Goal: Task Accomplishment & Management: Use online tool/utility

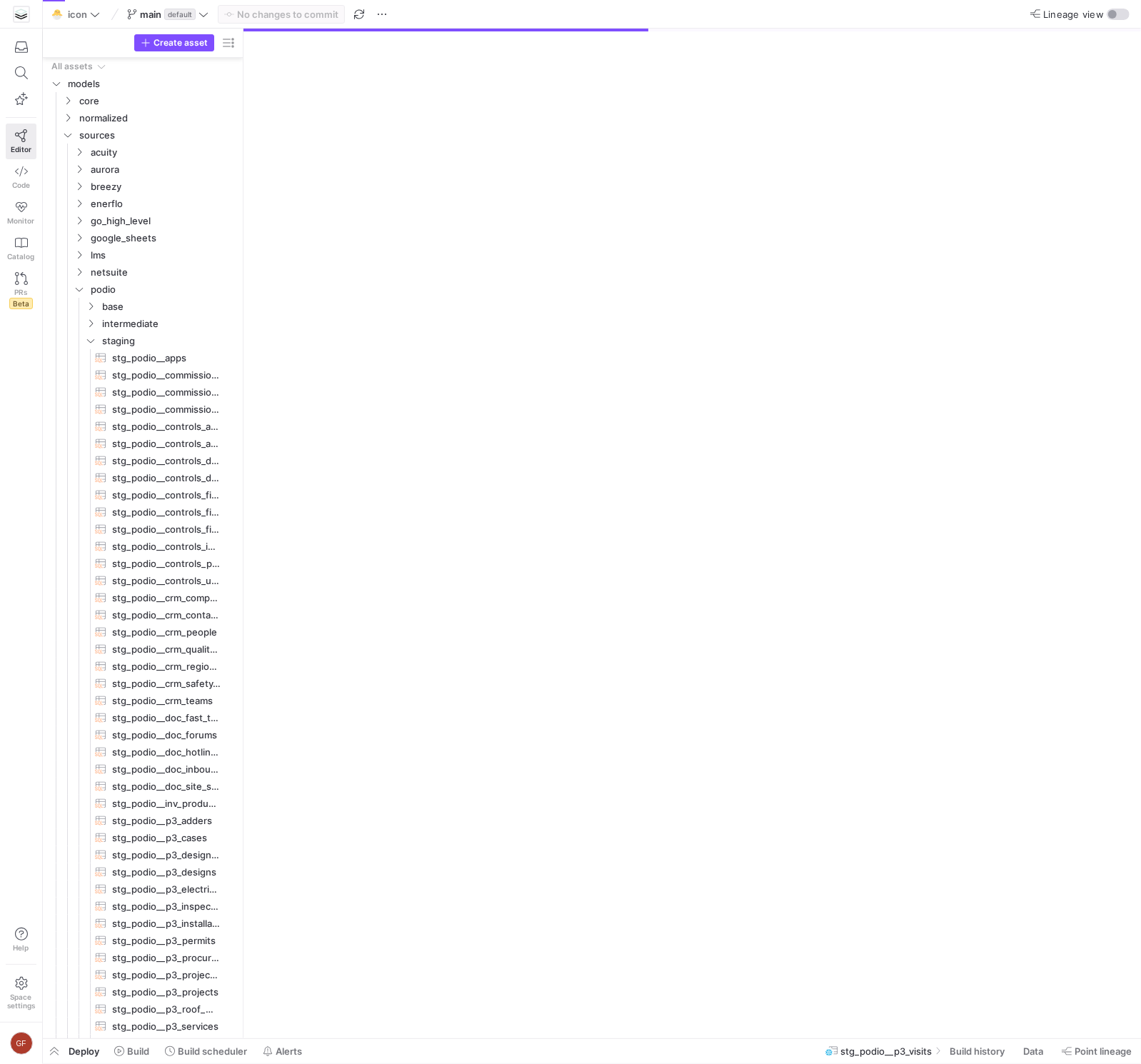
scroll to position [64, 0]
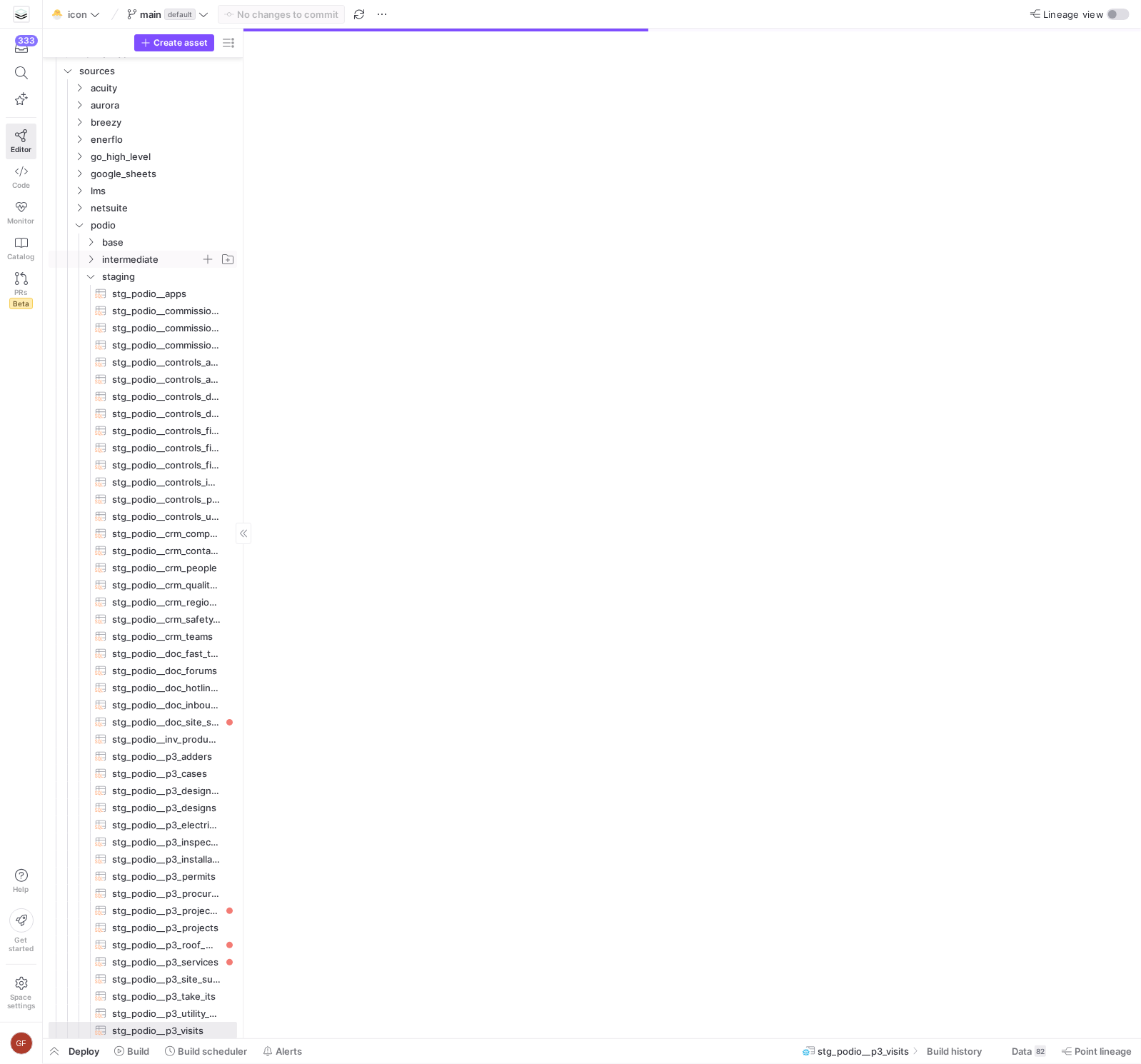
click at [95, 255] on icon "Press SPACE to select this row." at bounding box center [90, 259] width 10 height 8
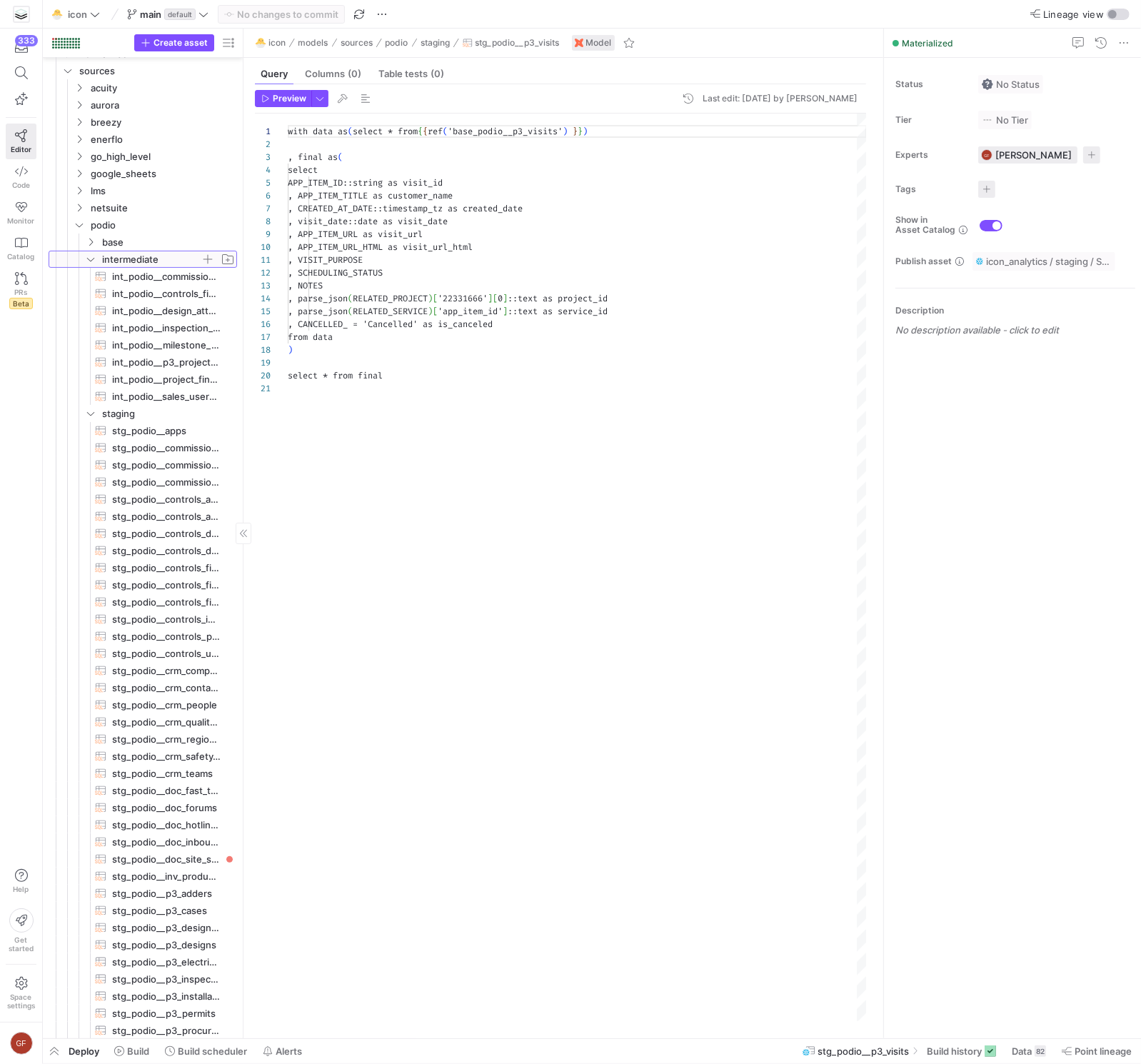
scroll to position [128, 0]
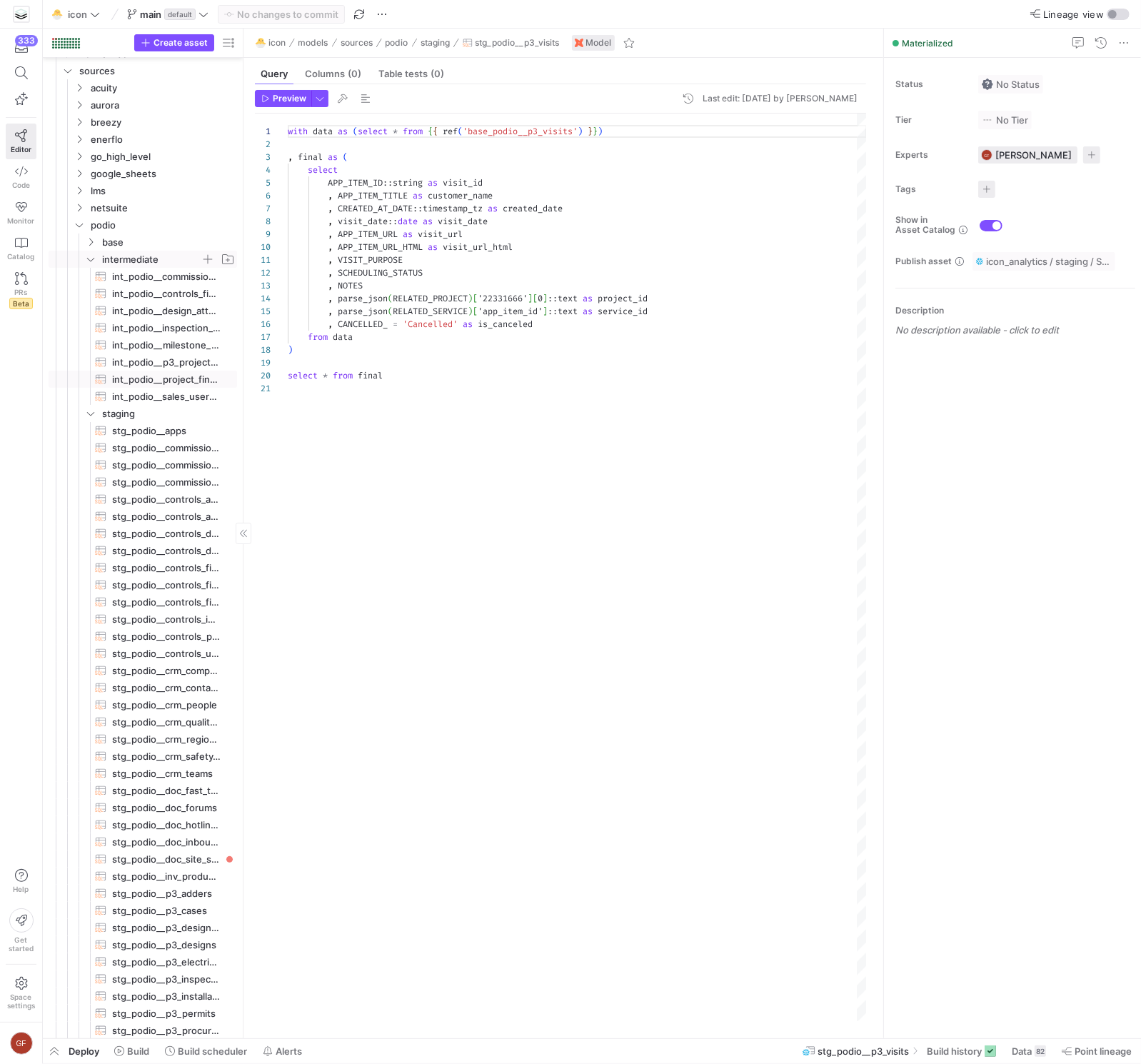
click at [163, 376] on span "int_podio__project_finance_facts​​​​​​​​​​" at bounding box center [166, 379] width 109 height 16
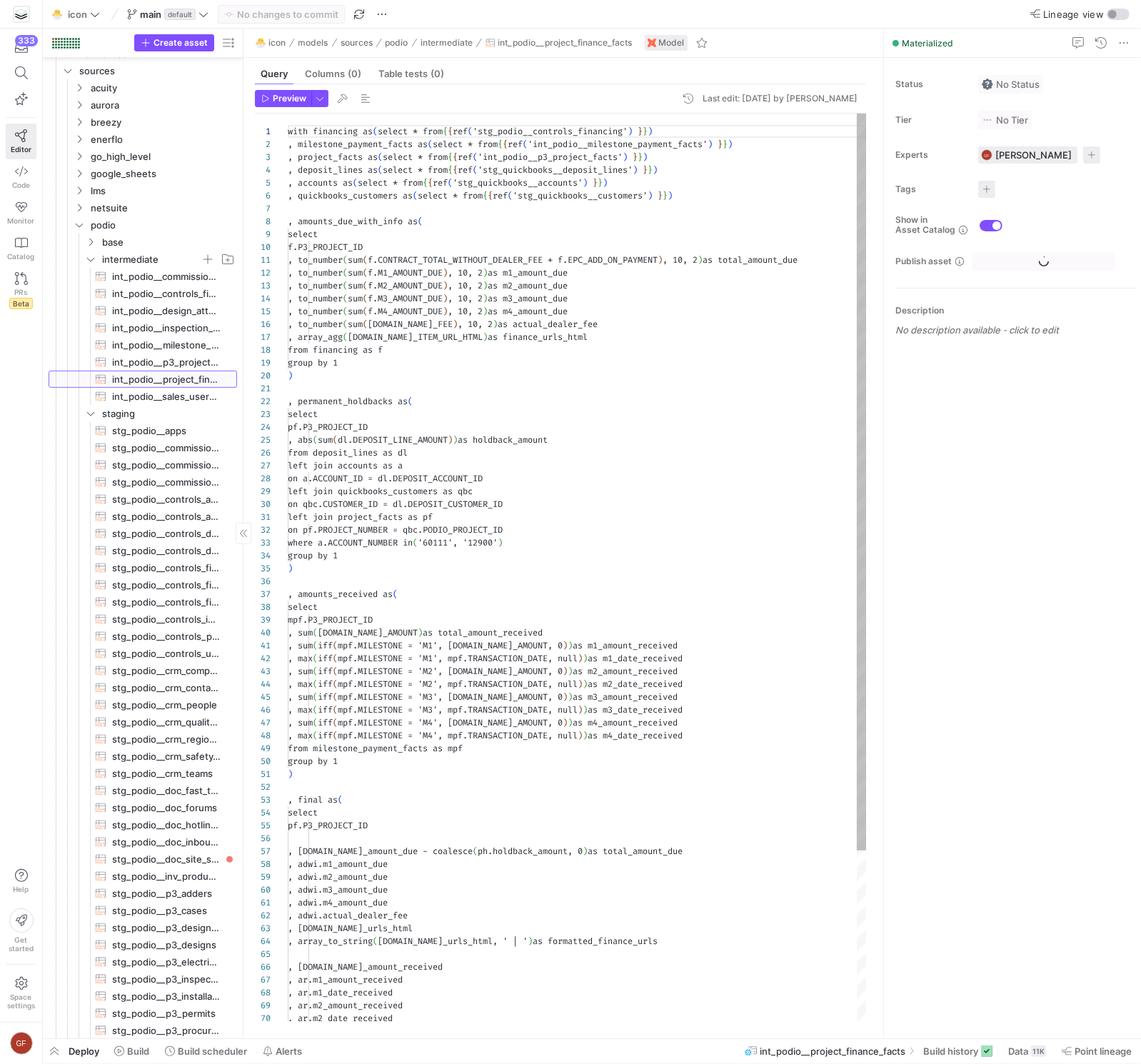
scroll to position [89, 0]
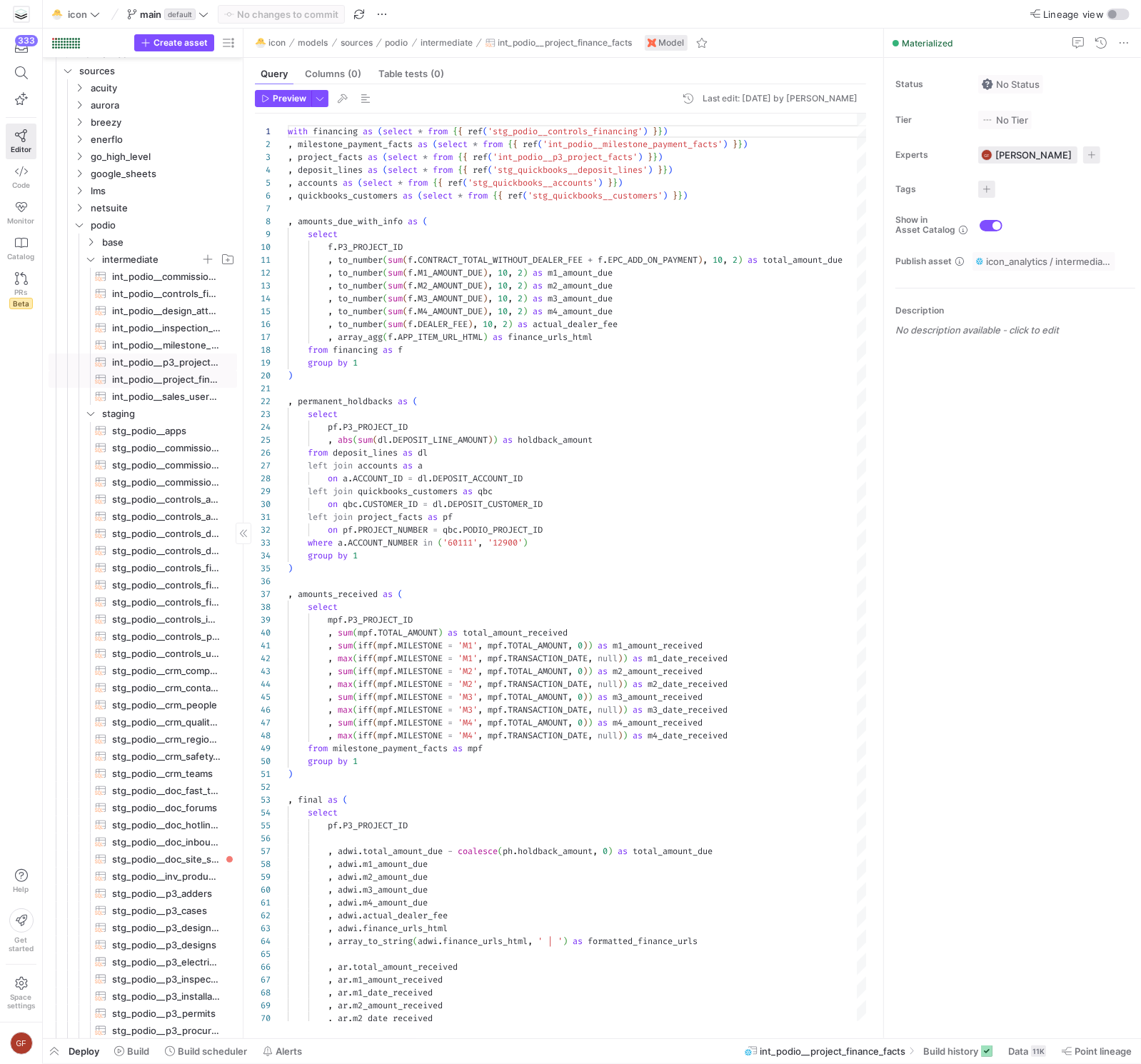
click at [157, 358] on span "int_podio__p3_project_facts​​​​​​​​​​" at bounding box center [166, 362] width 109 height 16
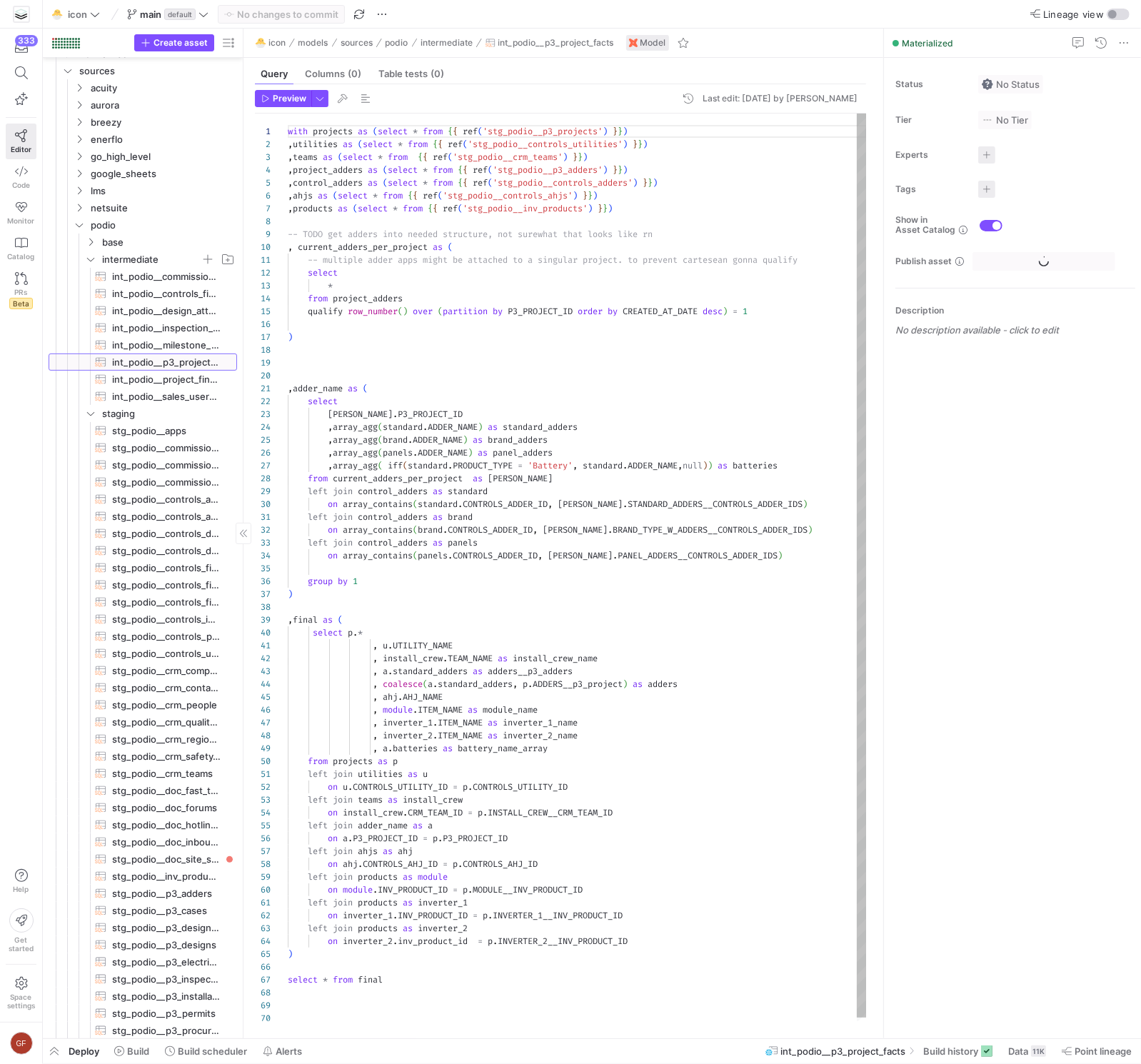
scroll to position [102, 0]
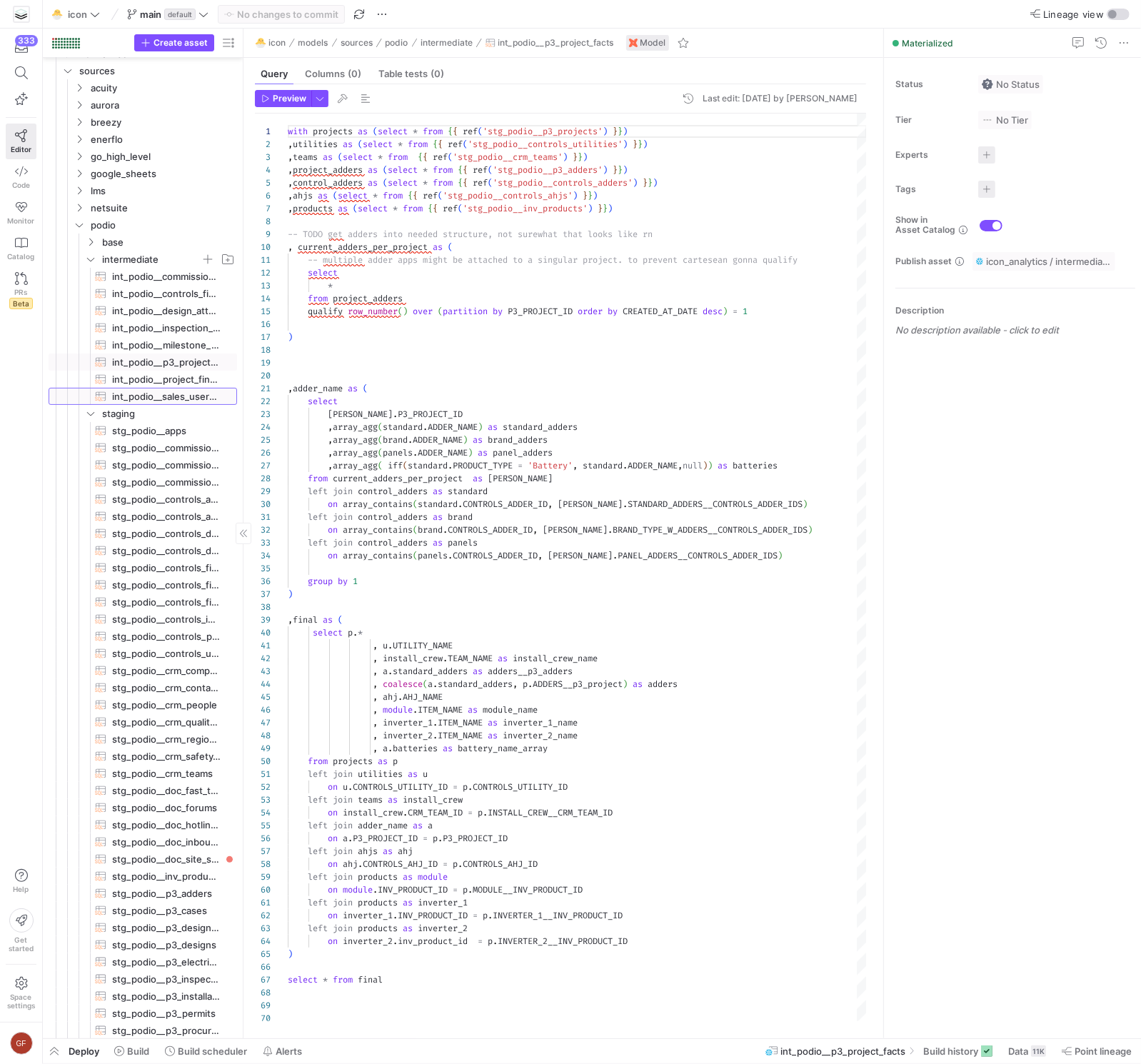
click at [162, 391] on span "int_podio__sales_user_facts​​​​​​​​​​" at bounding box center [166, 397] width 109 height 16
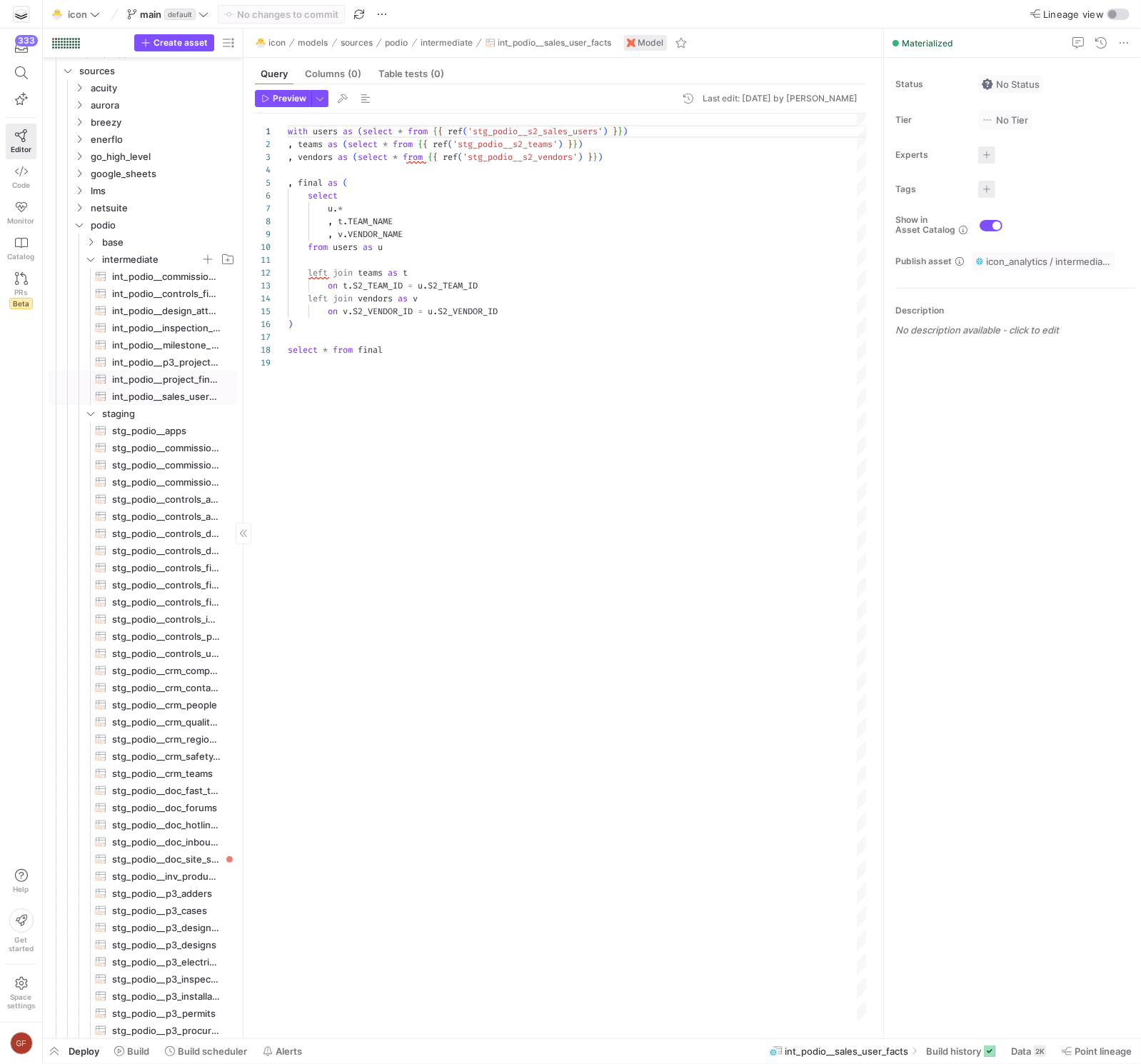
click at [158, 376] on span "int_podio__project_finance_facts​​​​​​​​​​" at bounding box center [166, 379] width 109 height 16
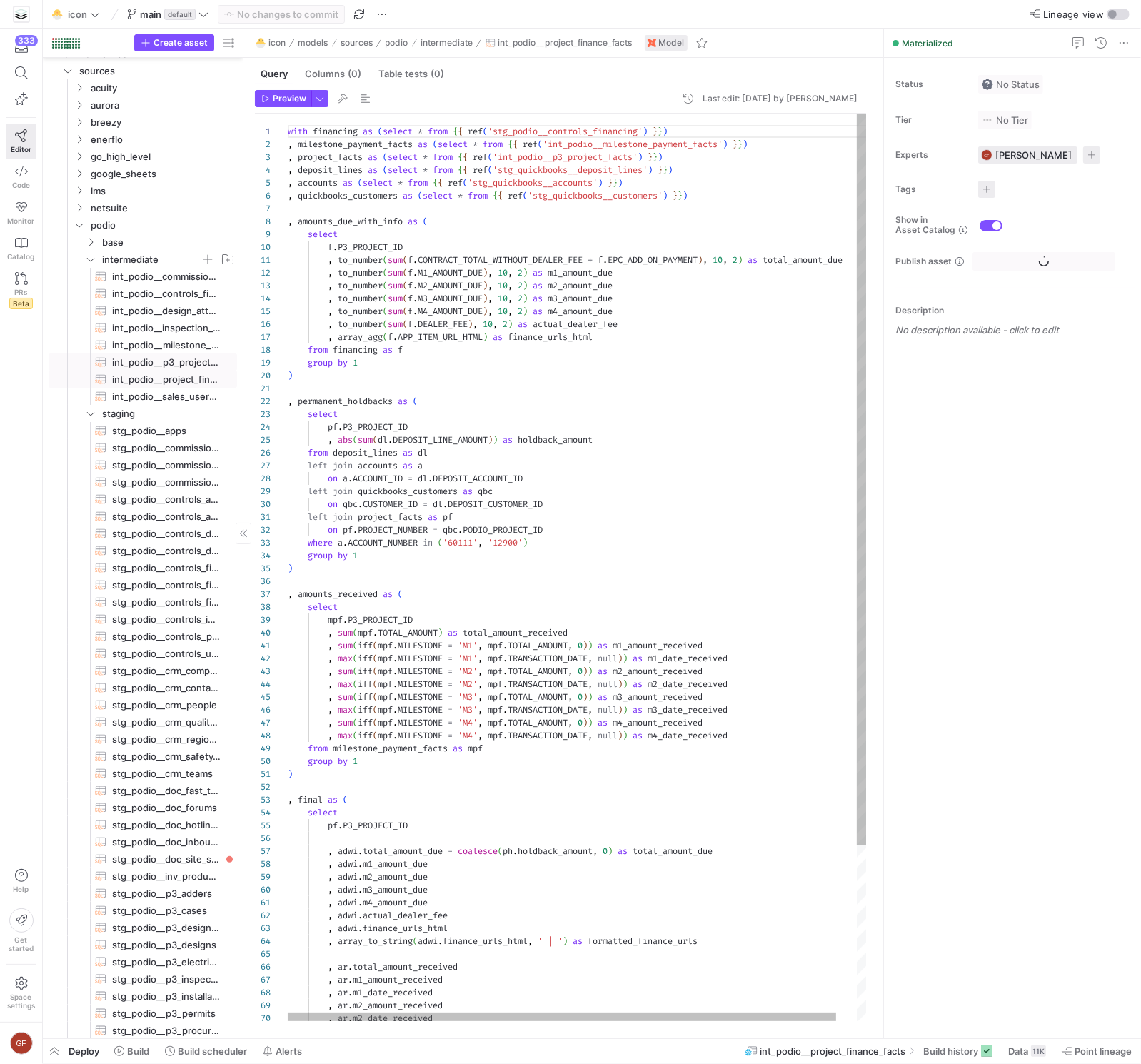
click at [158, 362] on span "int_podio__p3_project_facts​​​​​​​​​​" at bounding box center [166, 362] width 109 height 16
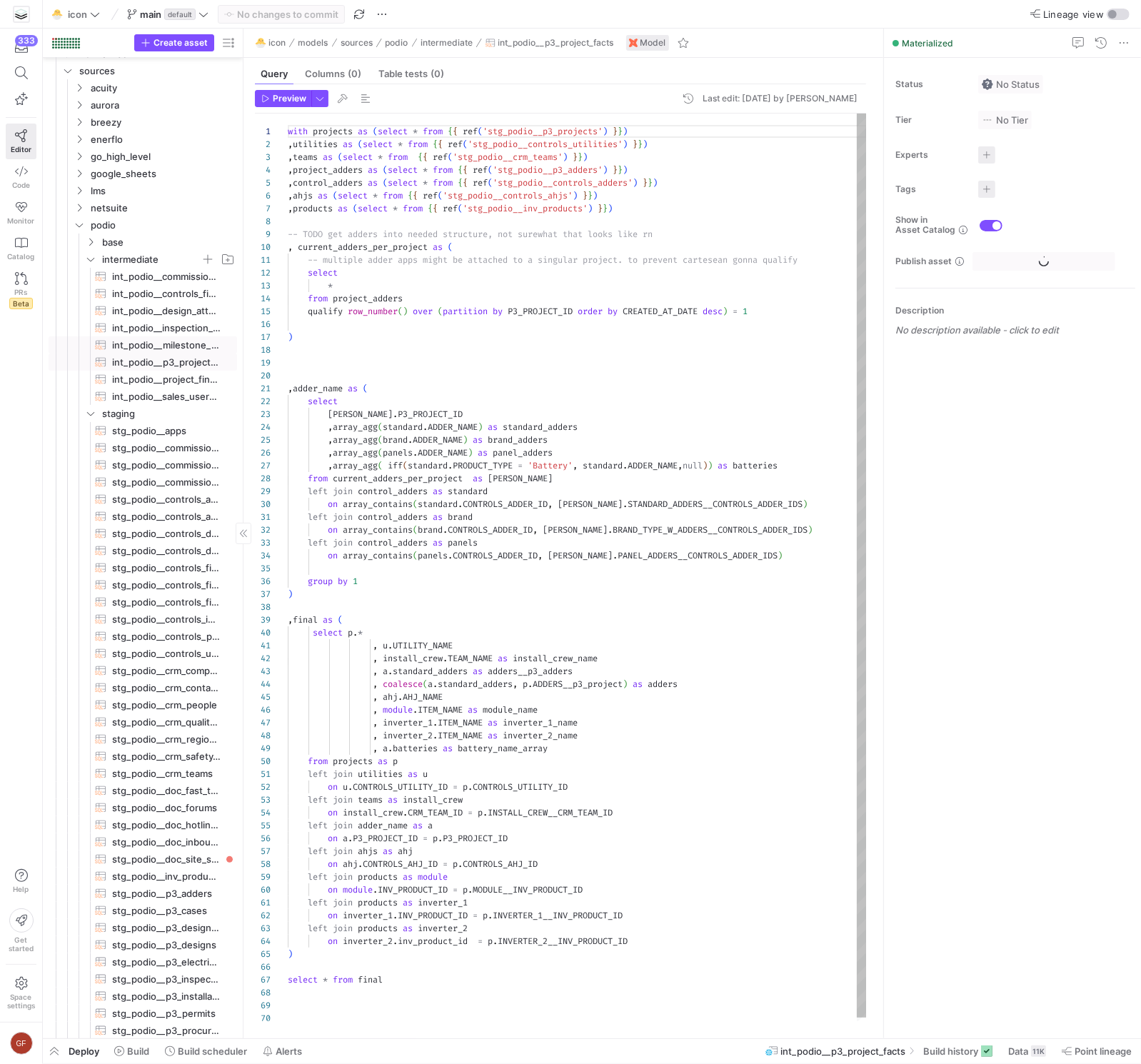
click at [158, 337] on span "int_podio__milestone_payment_facts​​​​​​​​​​" at bounding box center [166, 345] width 109 height 16
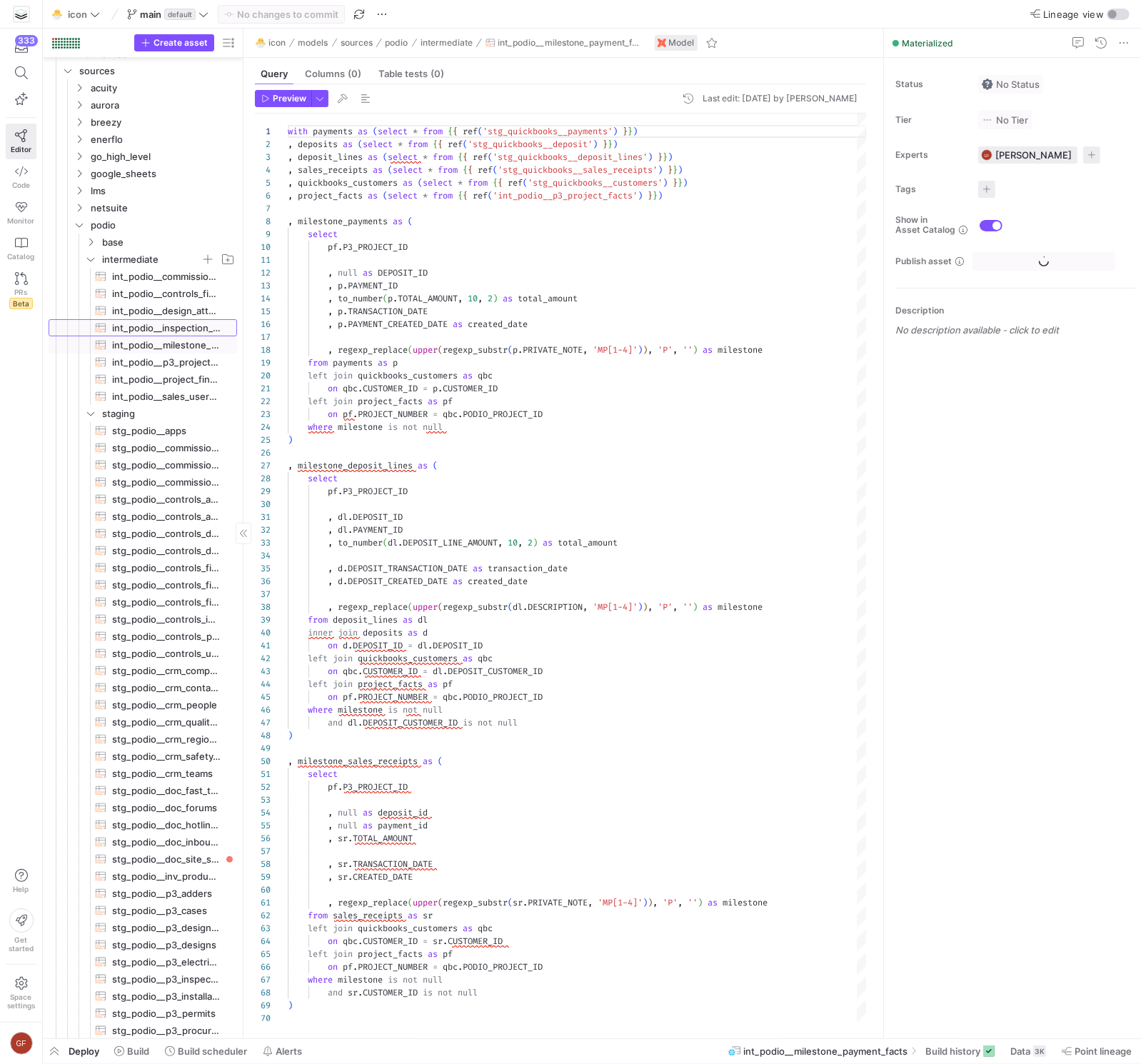
click at [160, 325] on span "int_podio__inspection_attempt_facts​​​​​​​​​​" at bounding box center [166, 328] width 109 height 16
type textarea "with inspections as (select * from {{ ref('stg_podio__p3_inspections') }}) , un…"
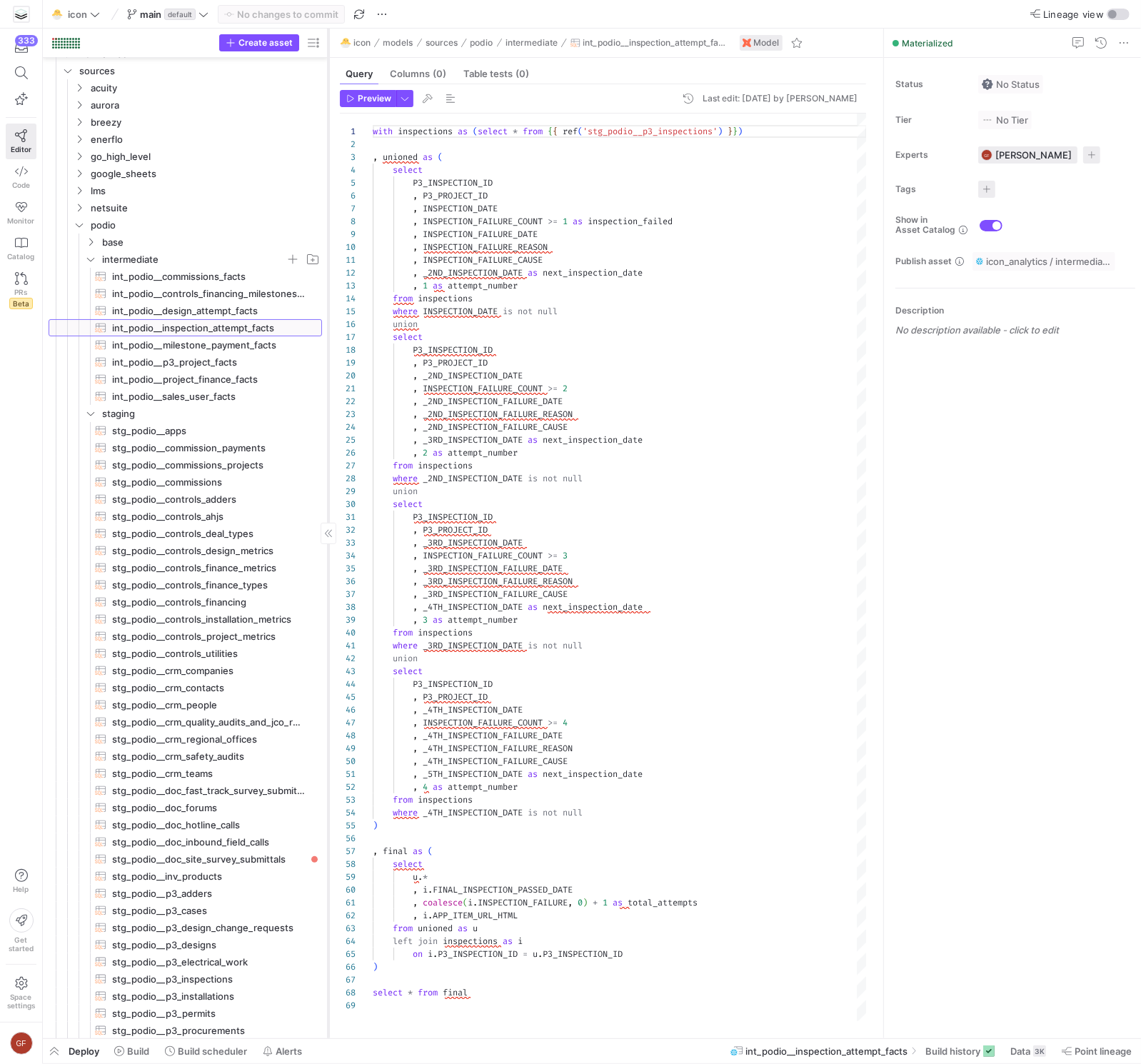
drag, startPoint x: 242, startPoint y: 291, endPoint x: 327, endPoint y: 306, distance: 86.3
click at [328, 306] on div at bounding box center [328, 533] width 1 height 1009
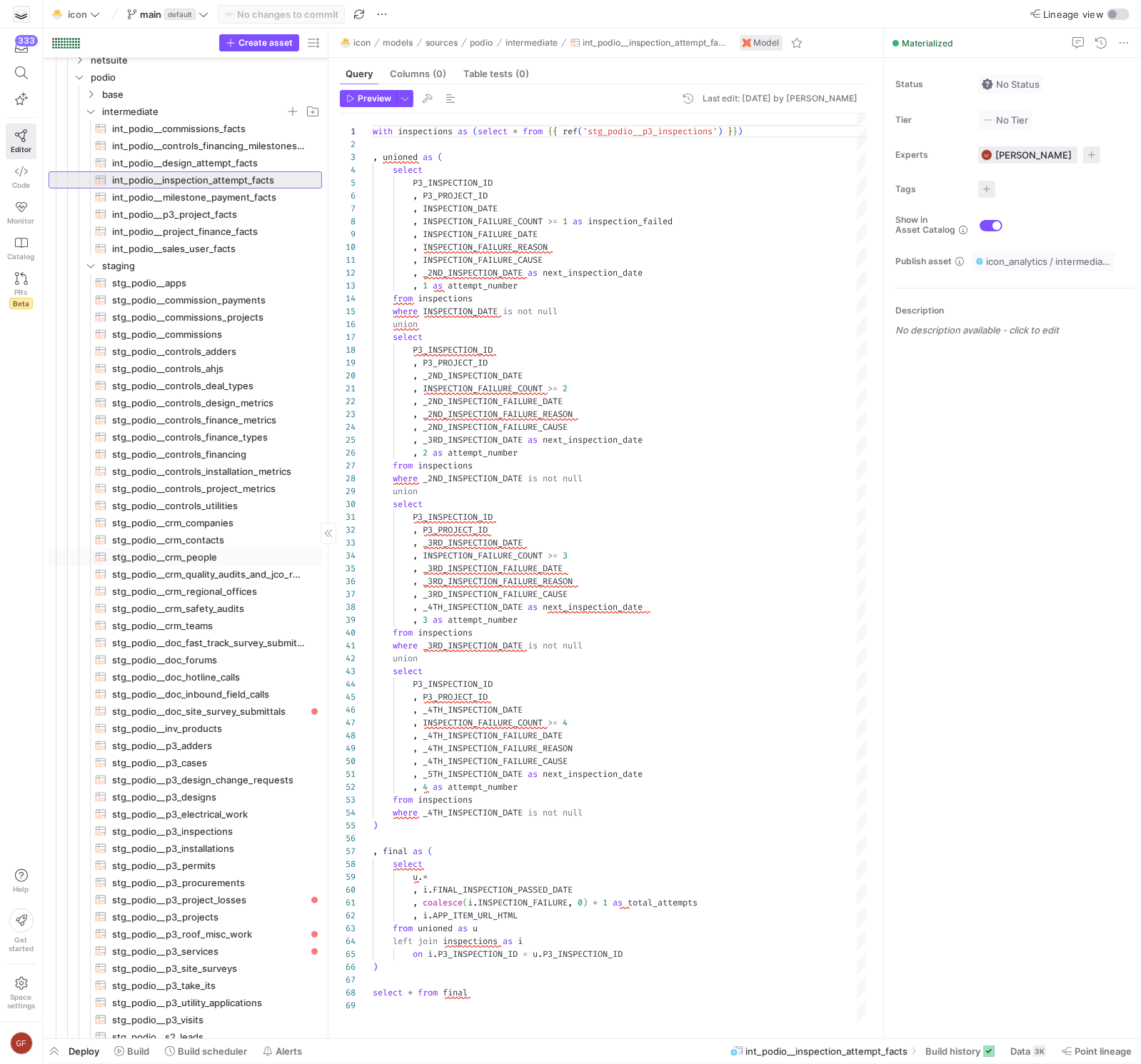
scroll to position [69, 0]
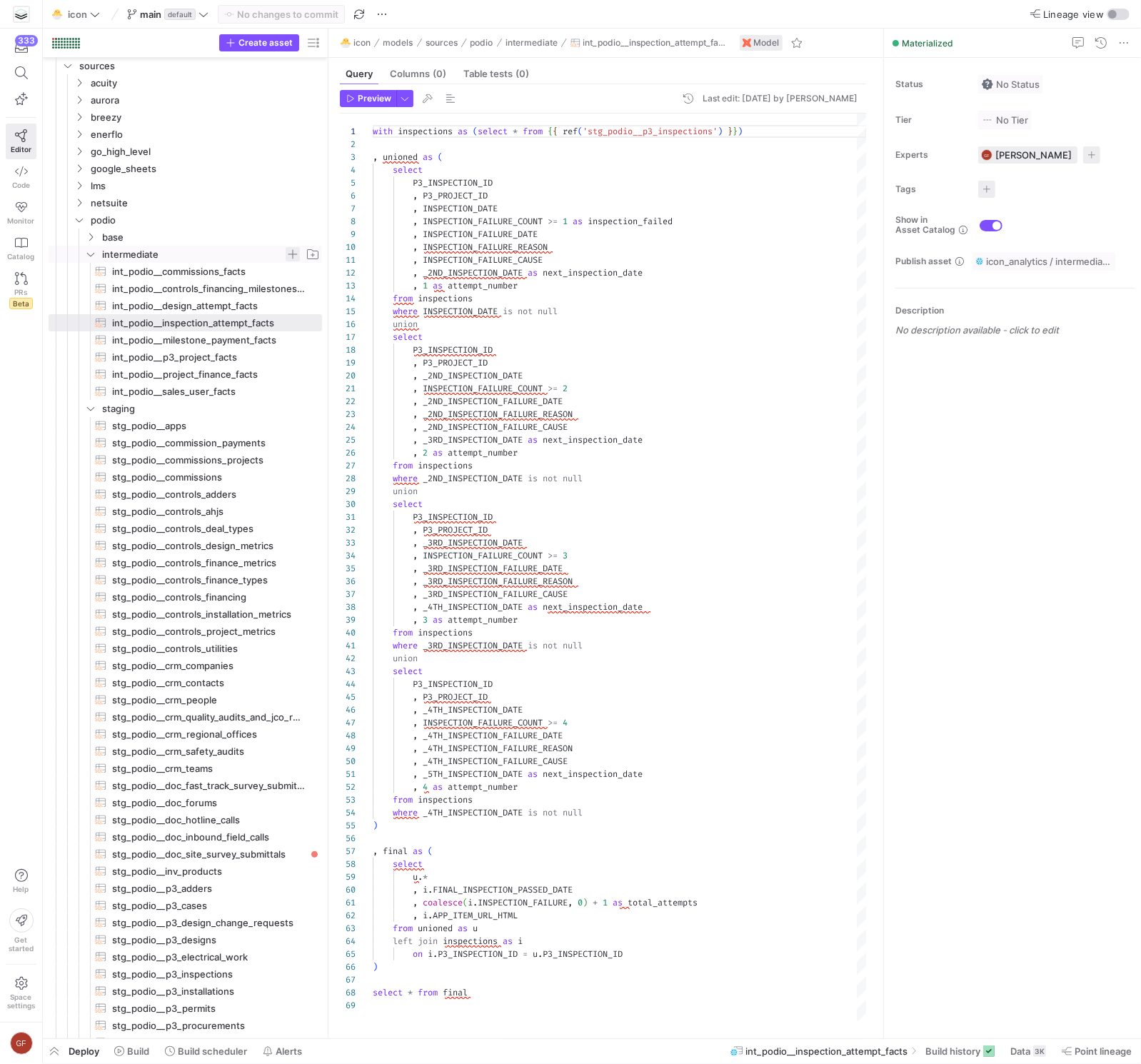
click at [290, 250] on span "Press SPACE to select this row." at bounding box center [293, 253] width 14 height 14
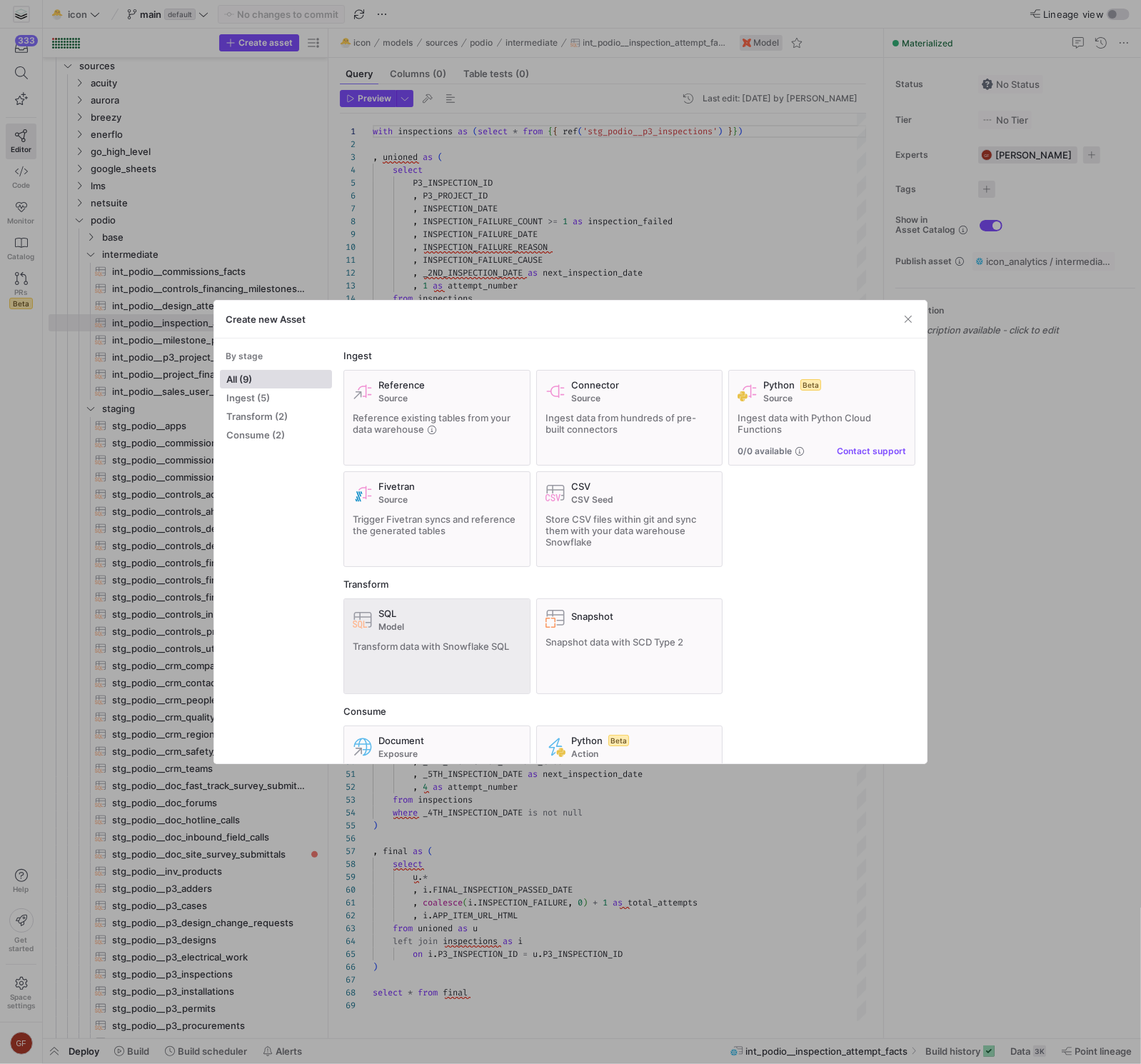
click at [485, 610] on div "SQL" at bounding box center [450, 613] width 143 height 11
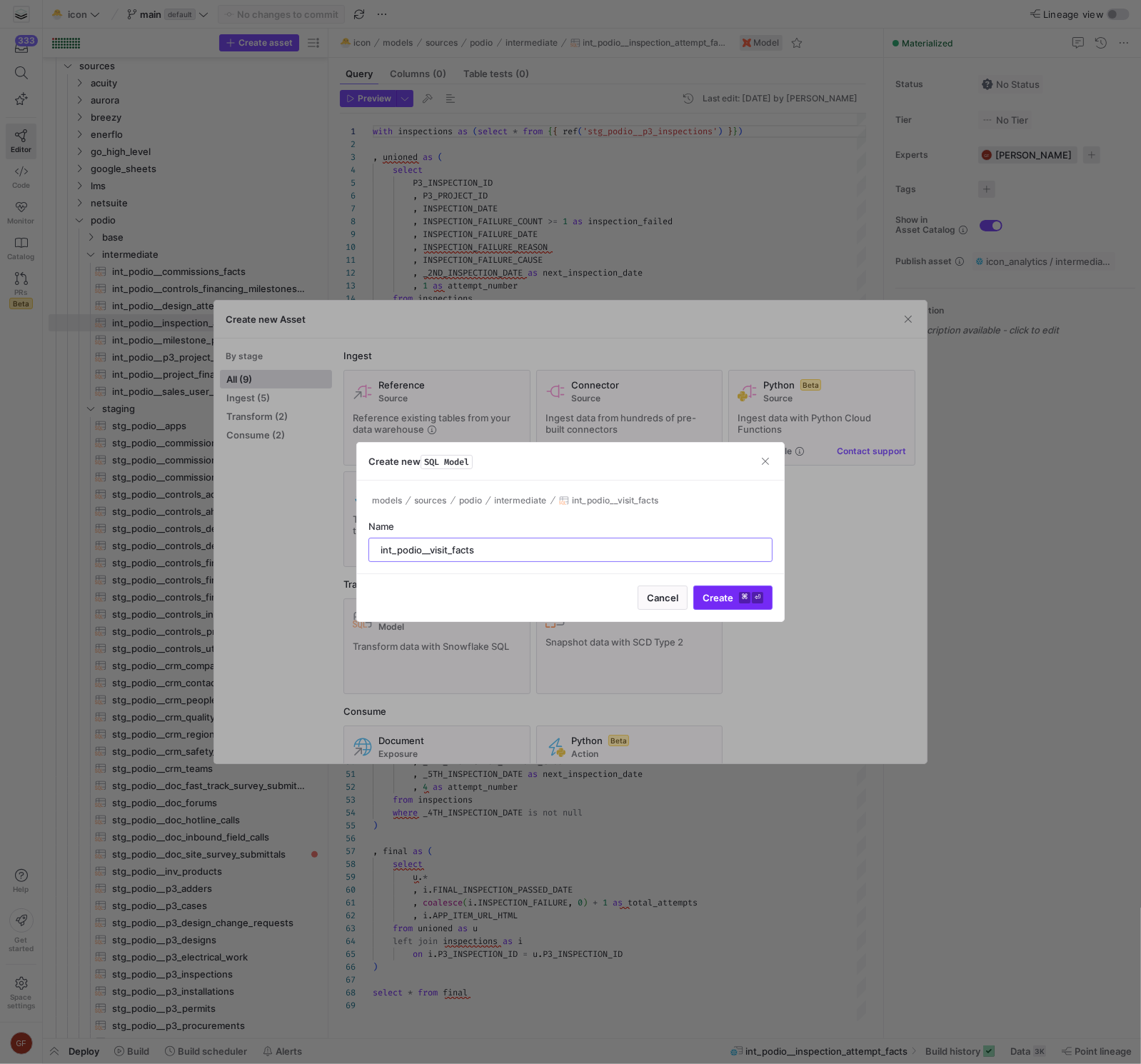
type input "int_podio__visit_facts"
click at [766, 592] on span "submit" at bounding box center [733, 598] width 78 height 22
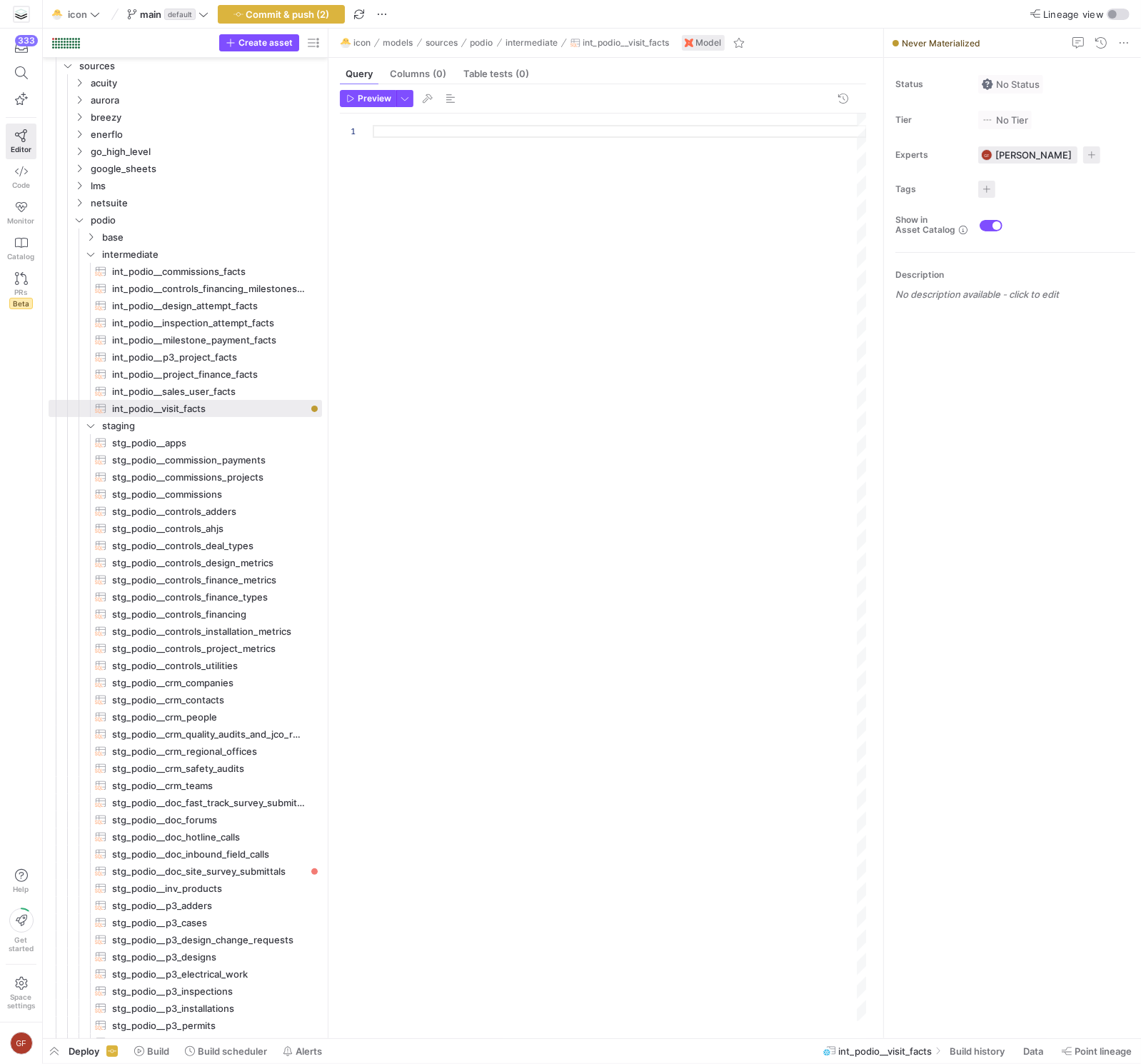
click at [485, 286] on div at bounding box center [620, 567] width 494 height 907
click at [229, 321] on span "int_podio__inspection_attempt_facts​​​​​​​​​​" at bounding box center [209, 323] width 194 height 16
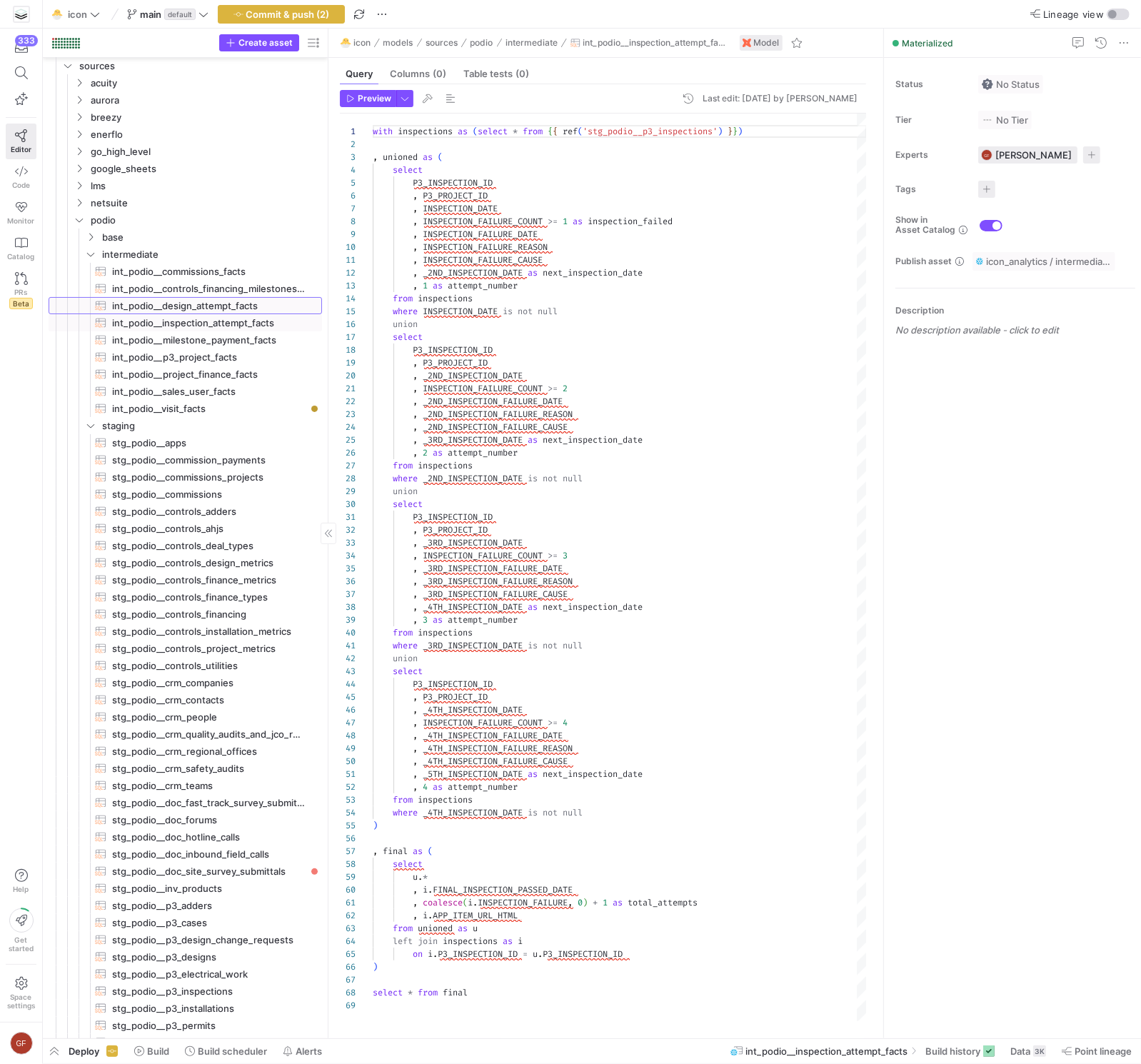
click at [232, 309] on span "int_podio__design_attempt_facts​​​​​​​​​​" at bounding box center [209, 306] width 194 height 16
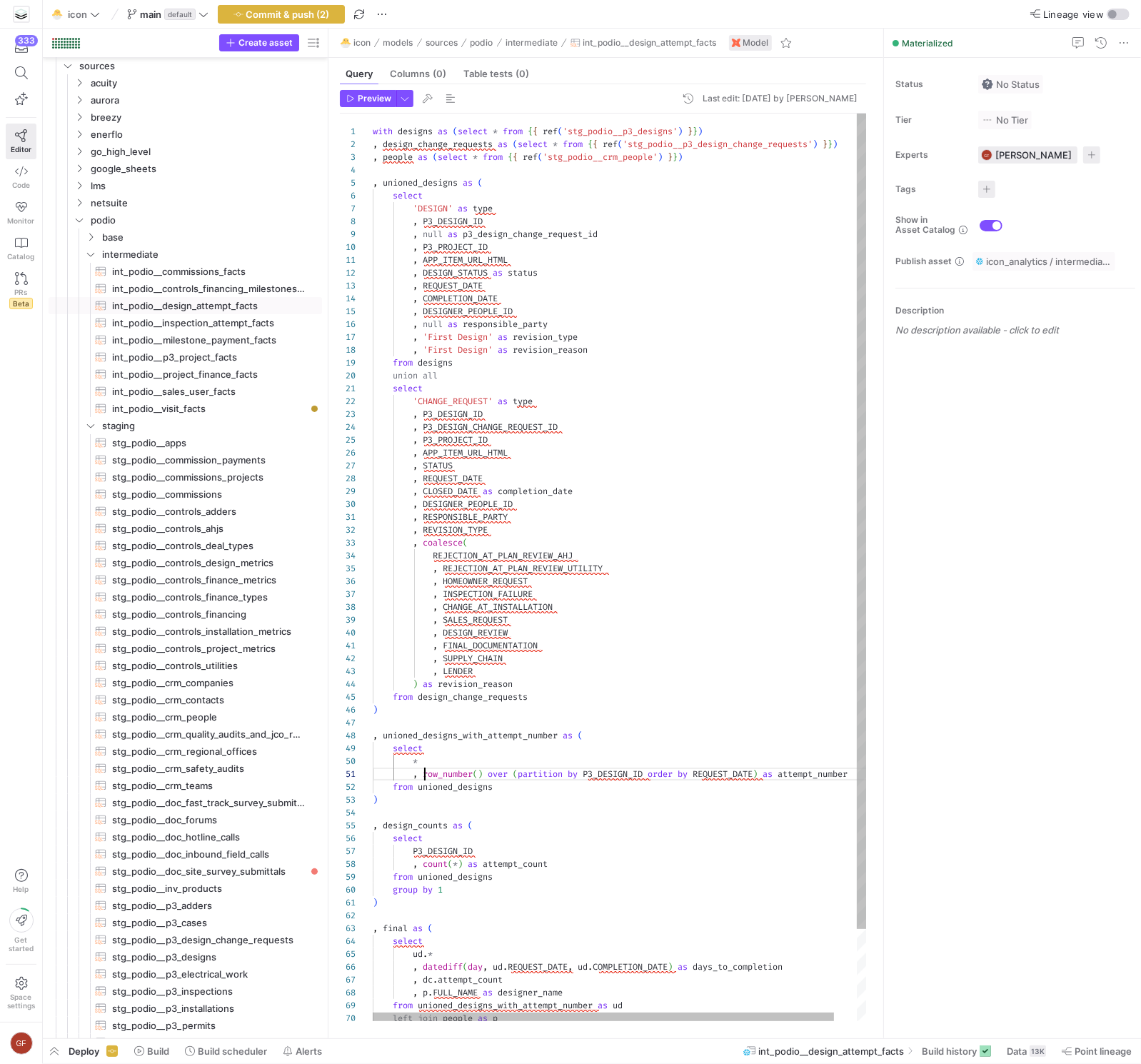
click at [425, 775] on div "with designs as ( select * from { { ref ( 'stg_podio__p3_designs' ) } } ) , des…" at bounding box center [632, 618] width 518 height 1009
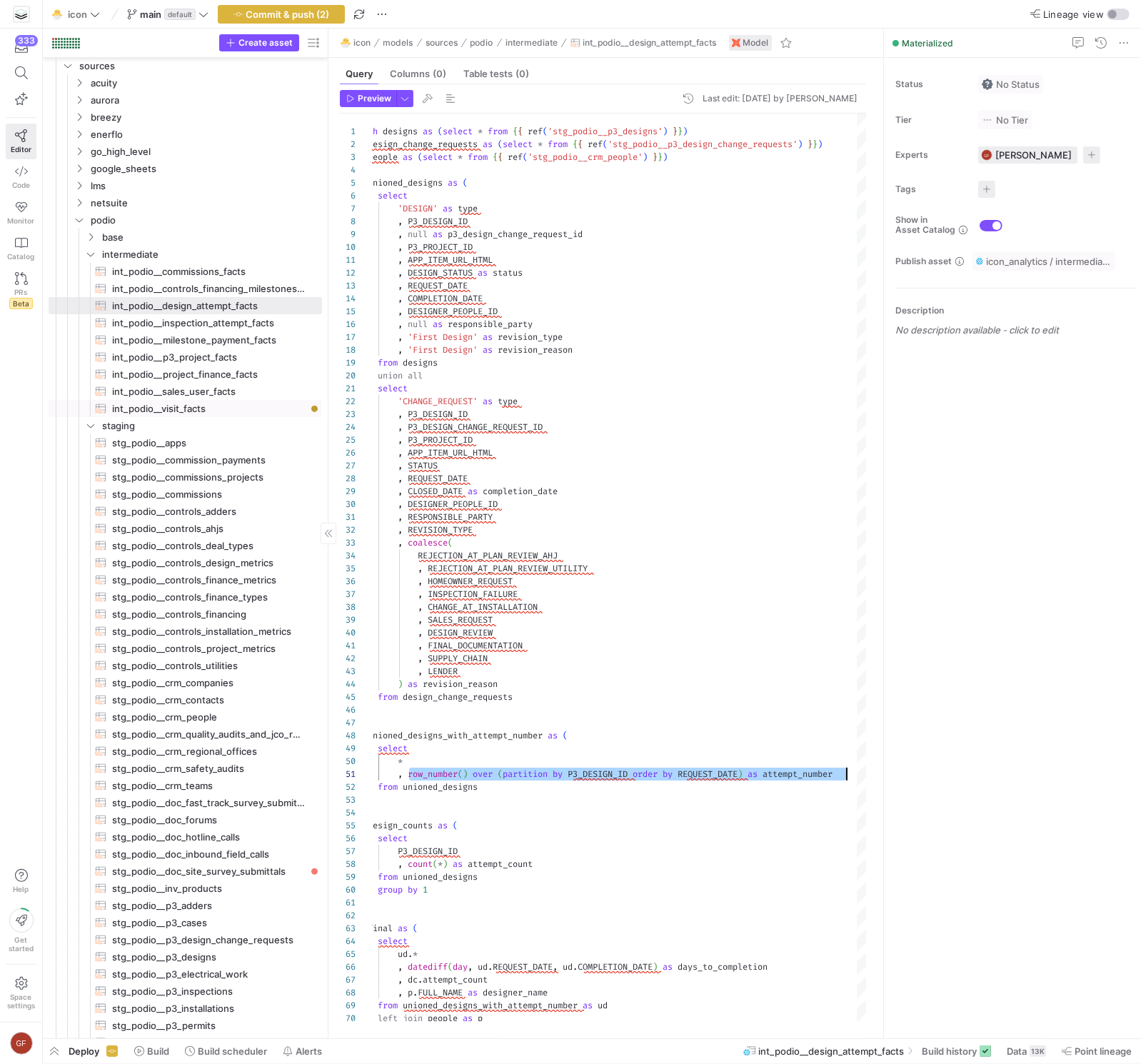
click at [203, 406] on span "int_podio__visit_facts​​​​​​​​​​" at bounding box center [209, 409] width 194 height 16
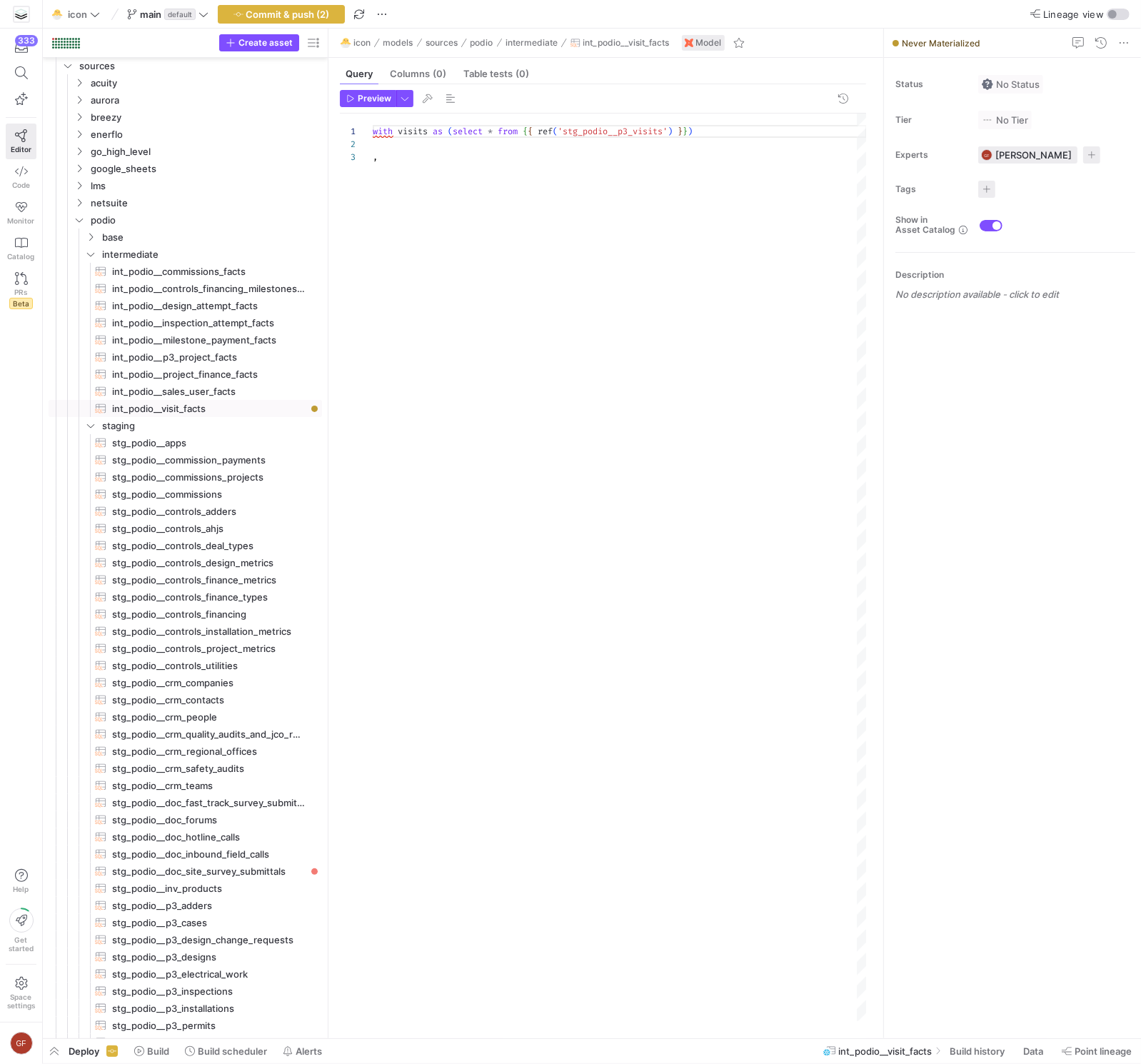
click at [397, 166] on div "with visits as ( select * from { { ref ( 'stg_podio__p3_visits' ) } } ) ," at bounding box center [620, 567] width 494 height 907
click at [524, 165] on div "with visits as ( select * from { { ref ( 'stg_podio__p3_visits' ) } } ) , final…" at bounding box center [620, 567] width 494 height 907
click at [448, 184] on div "with visits as ( select * from { { ref ( 'stg_podio__p3_visits' ) } } ) , final…" at bounding box center [620, 567] width 494 height 907
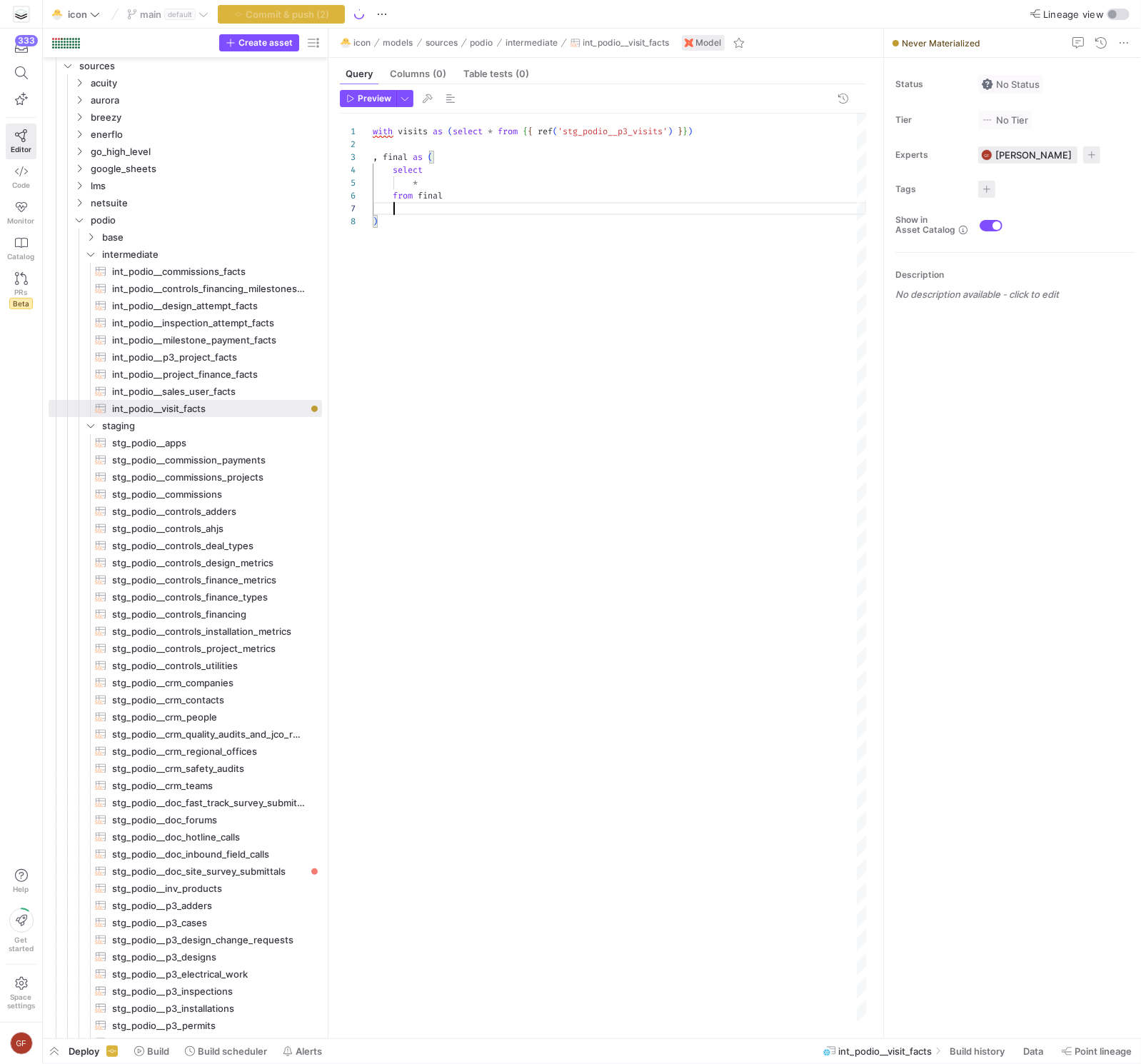
scroll to position [51, 47]
click at [193, 387] on span "int_podio__sales_user_facts​​​​​​​​​​" at bounding box center [209, 391] width 194 height 16
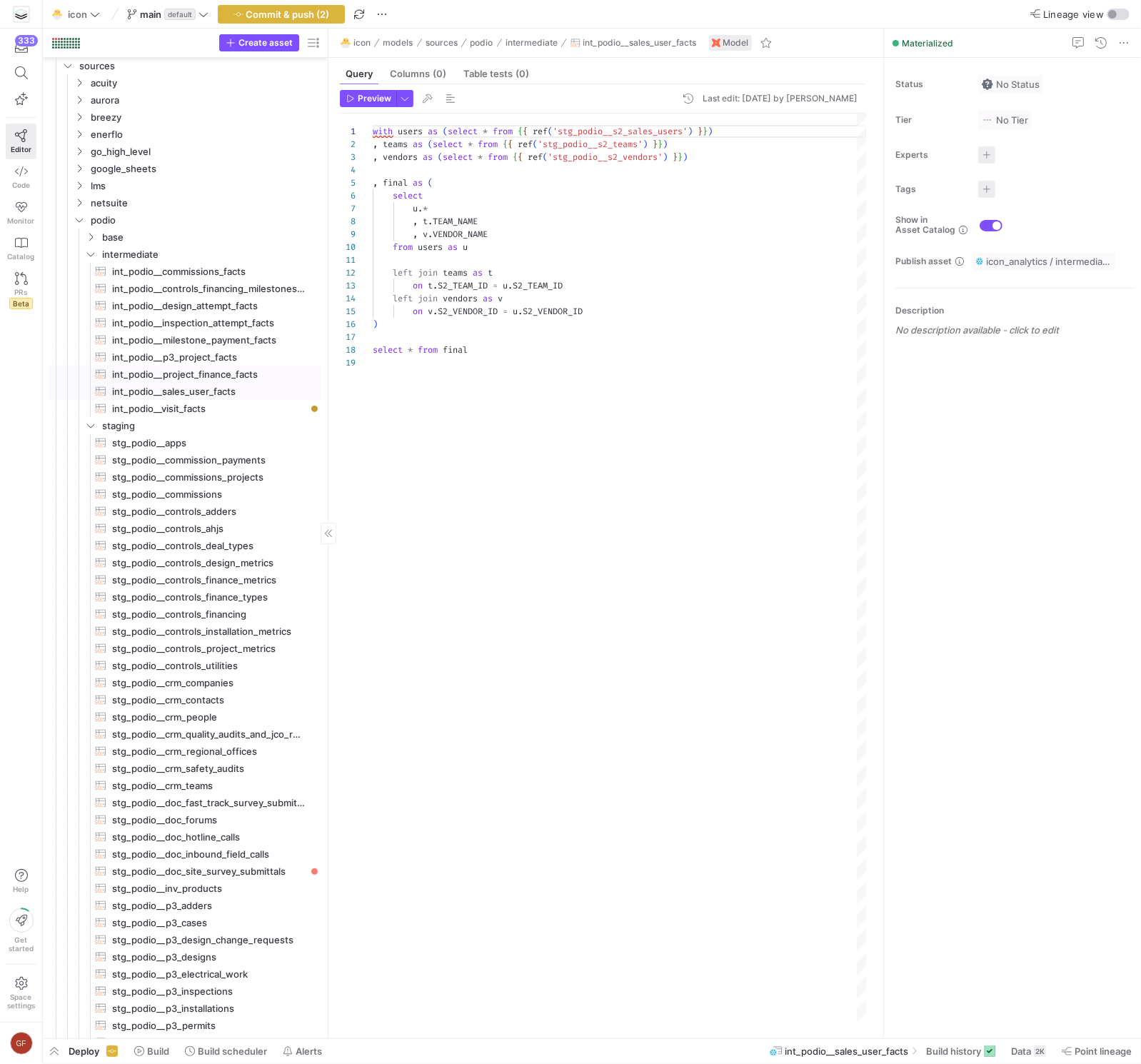
click at [191, 374] on span "int_podio__project_finance_facts​​​​​​​​​​" at bounding box center [209, 374] width 194 height 16
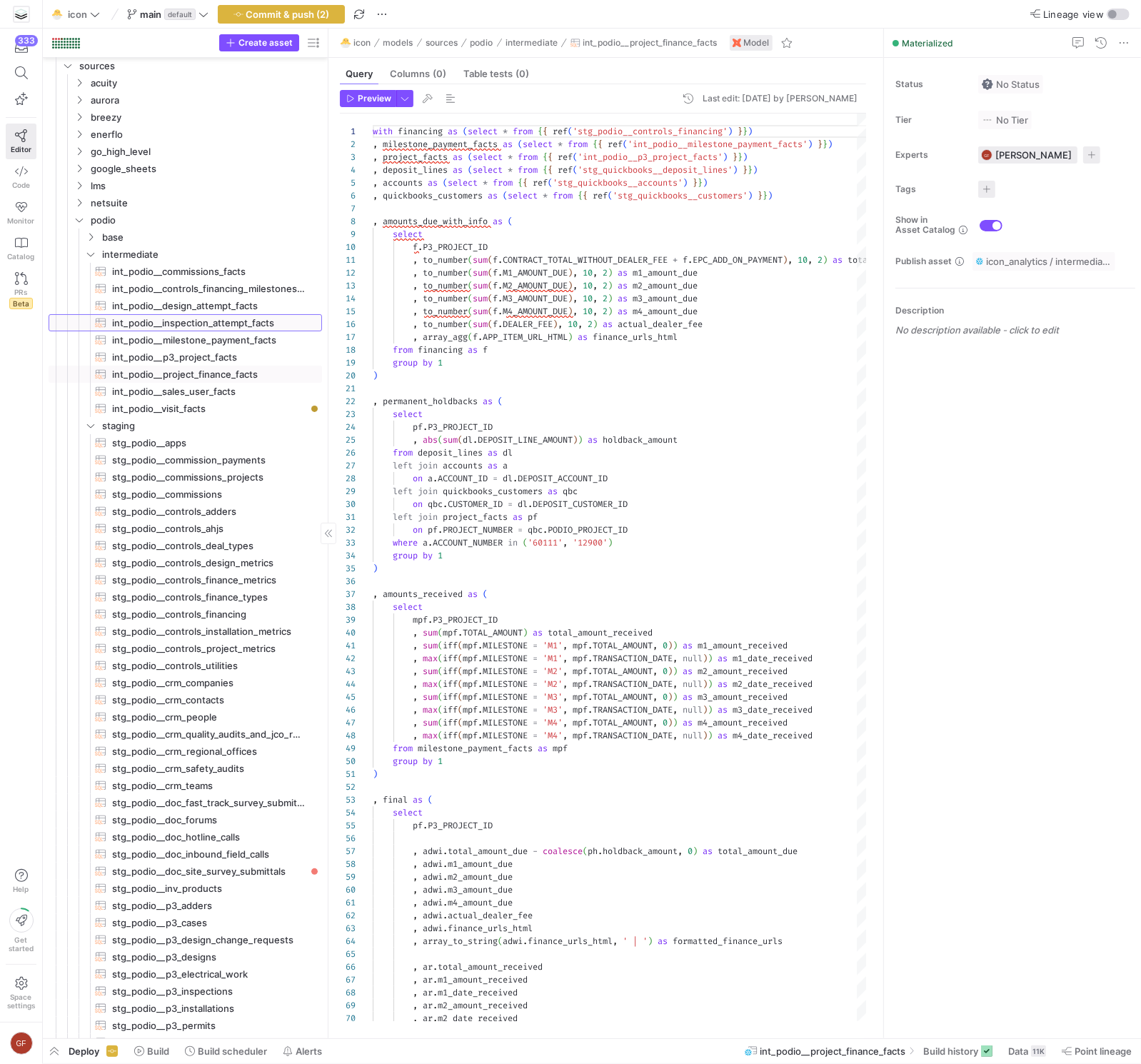
click at [197, 324] on span "int_podio__inspection_attempt_facts​​​​​​​​​​" at bounding box center [209, 323] width 194 height 16
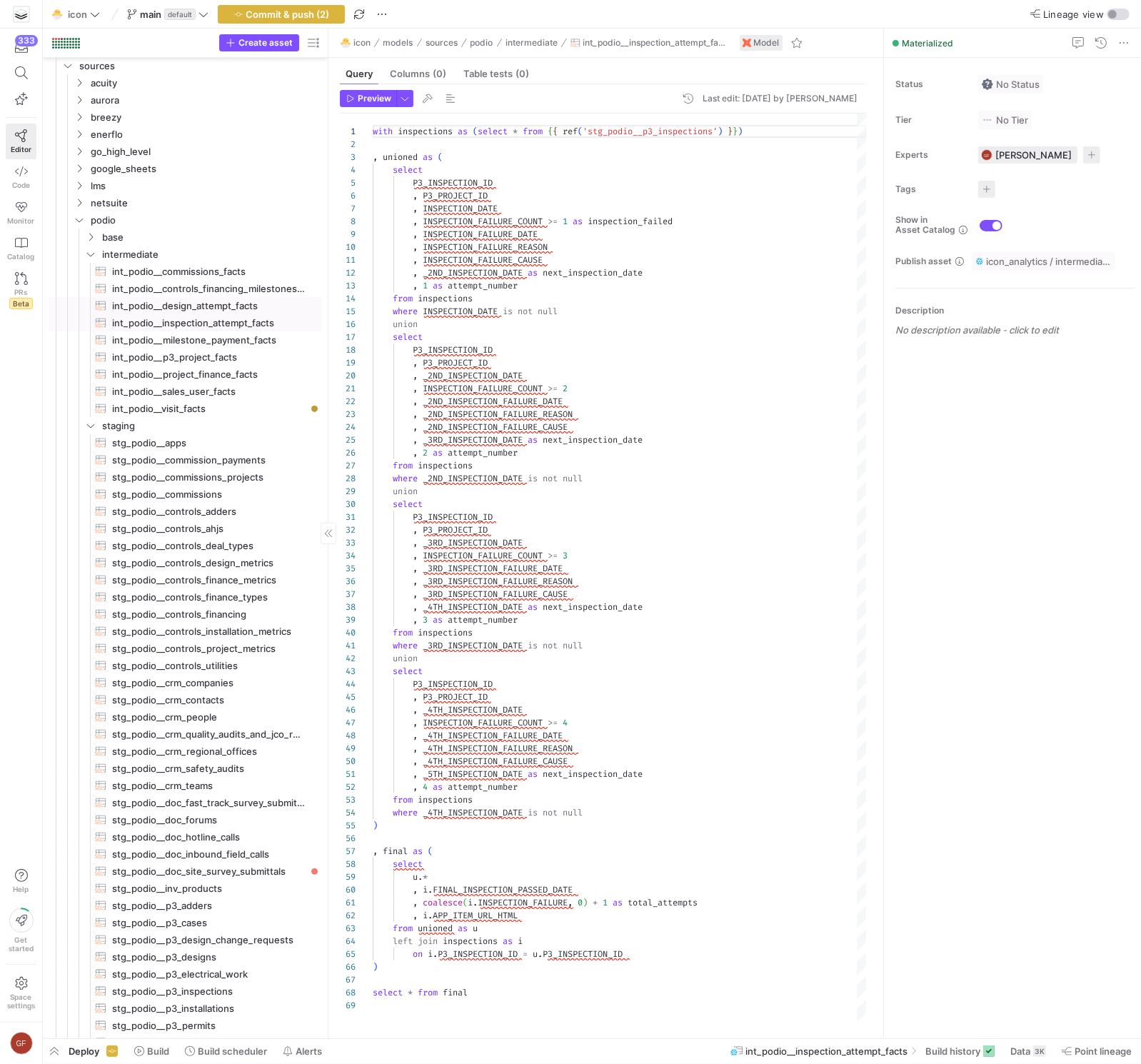
click at [196, 307] on span "int_podio__design_attempt_facts​​​​​​​​​​" at bounding box center [209, 306] width 194 height 16
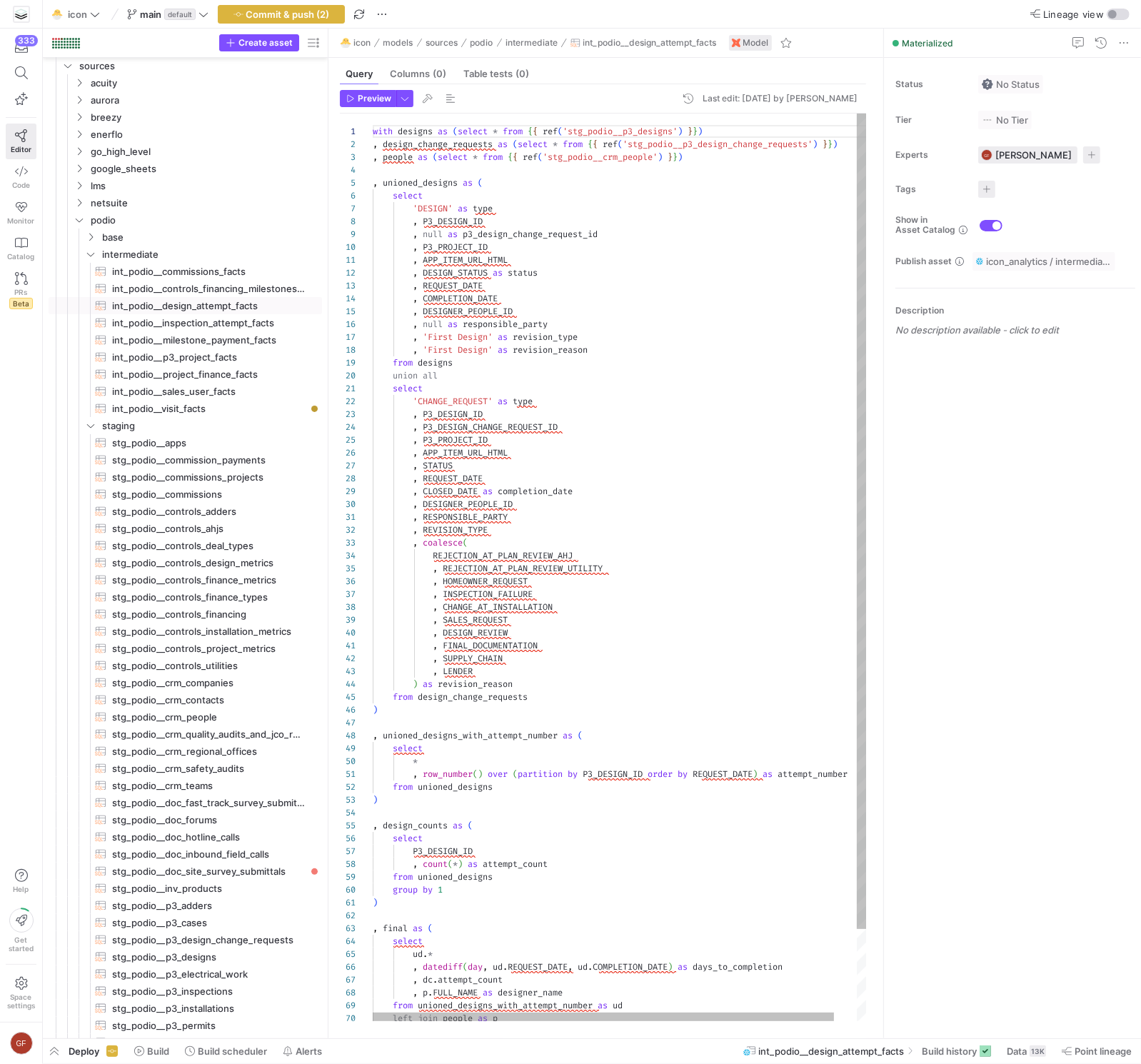
click at [582, 778] on div "with designs as ( select * from { { ref ( 'stg_podio__p3_designs' ) } } ) , des…" at bounding box center [632, 618] width 518 height 1009
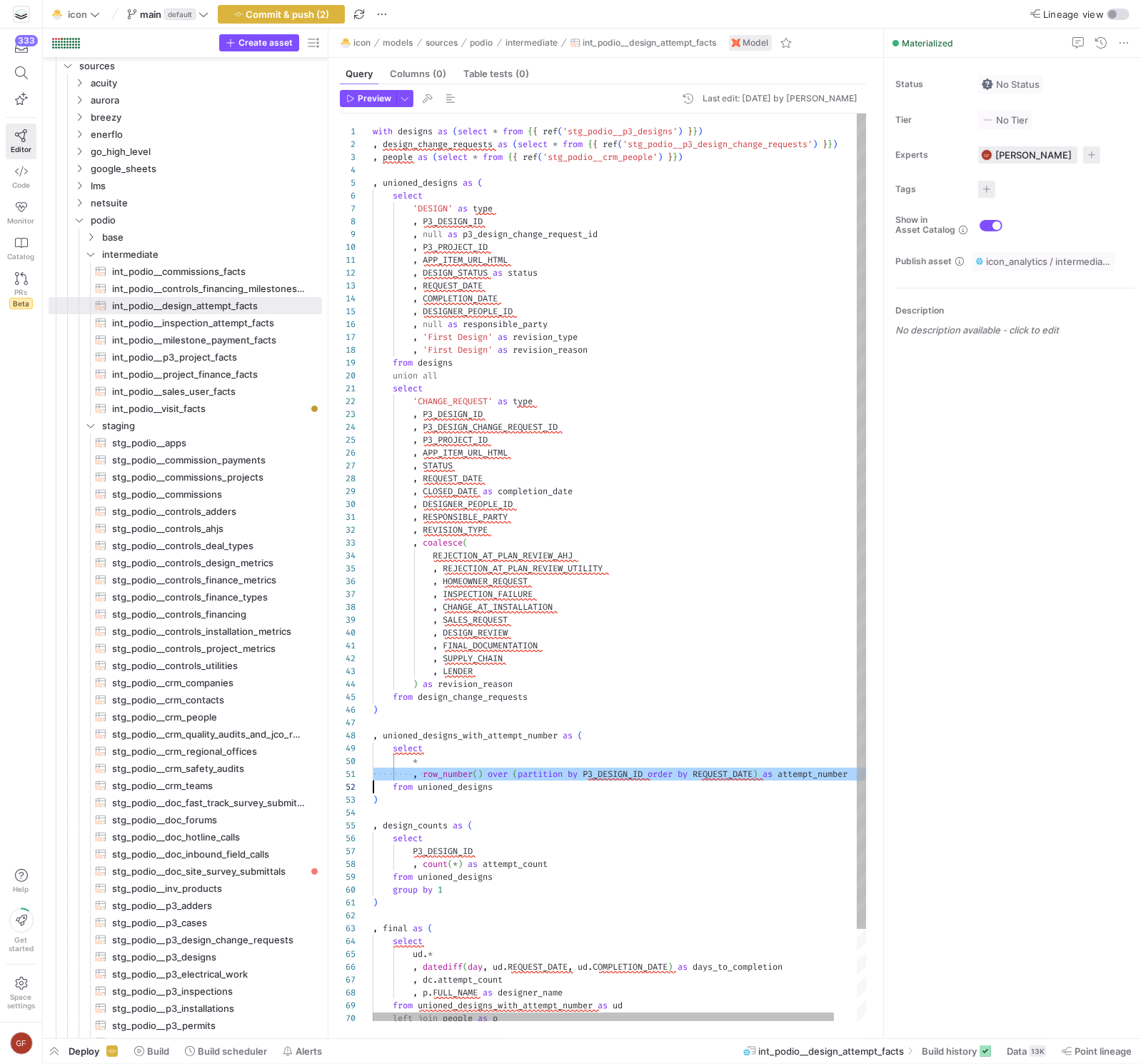
scroll to position [0, 0]
click at [582, 778] on div "with designs as ( select * from { { ref ( 'stg_podio__p3_designs' ) } } ) , des…" at bounding box center [632, 618] width 518 height 1009
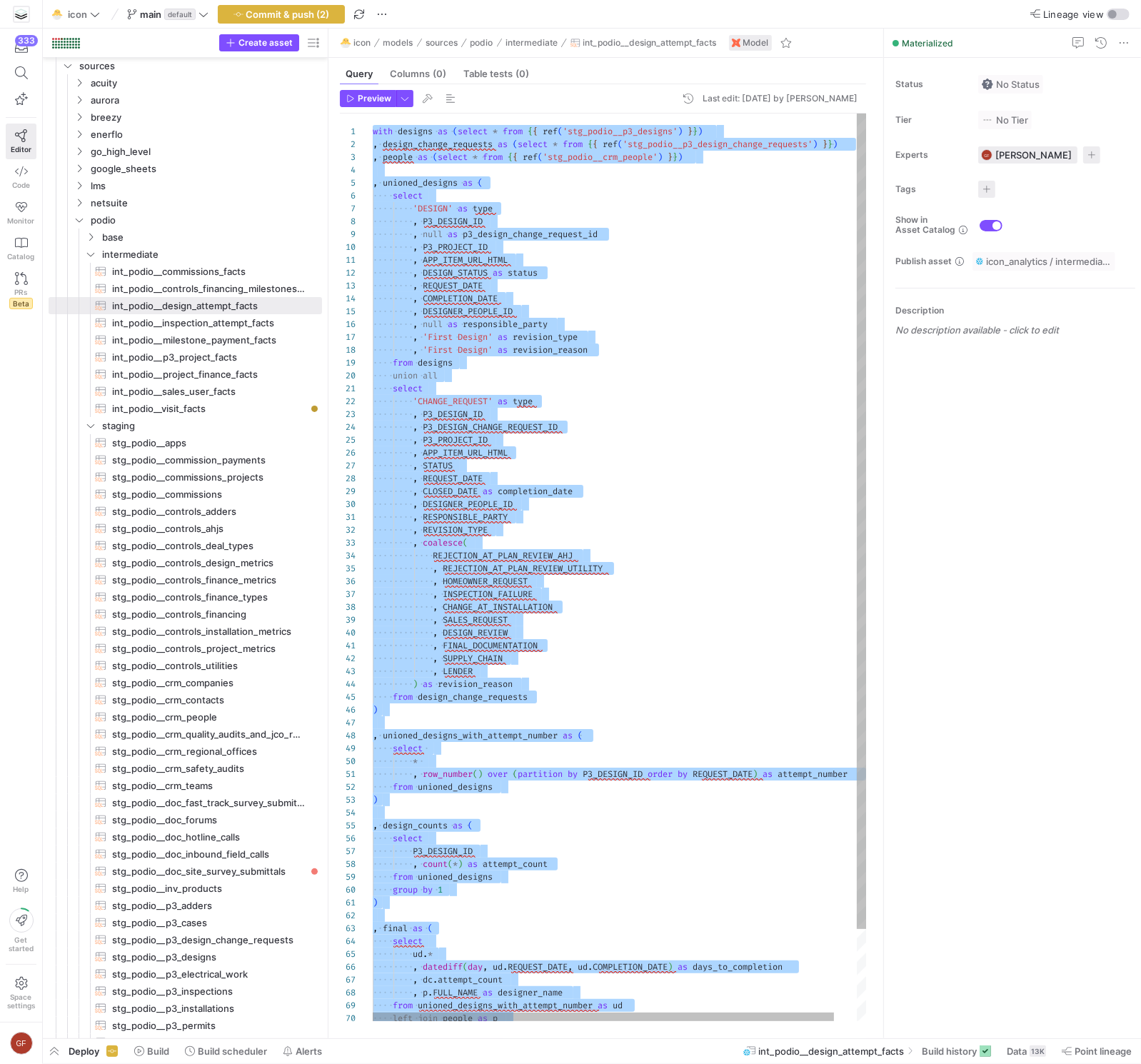
click at [572, 776] on div "with designs as ( select * from { { ref ( 'stg_podio__p3_designs' ) } } ) , des…" at bounding box center [632, 618] width 518 height 1009
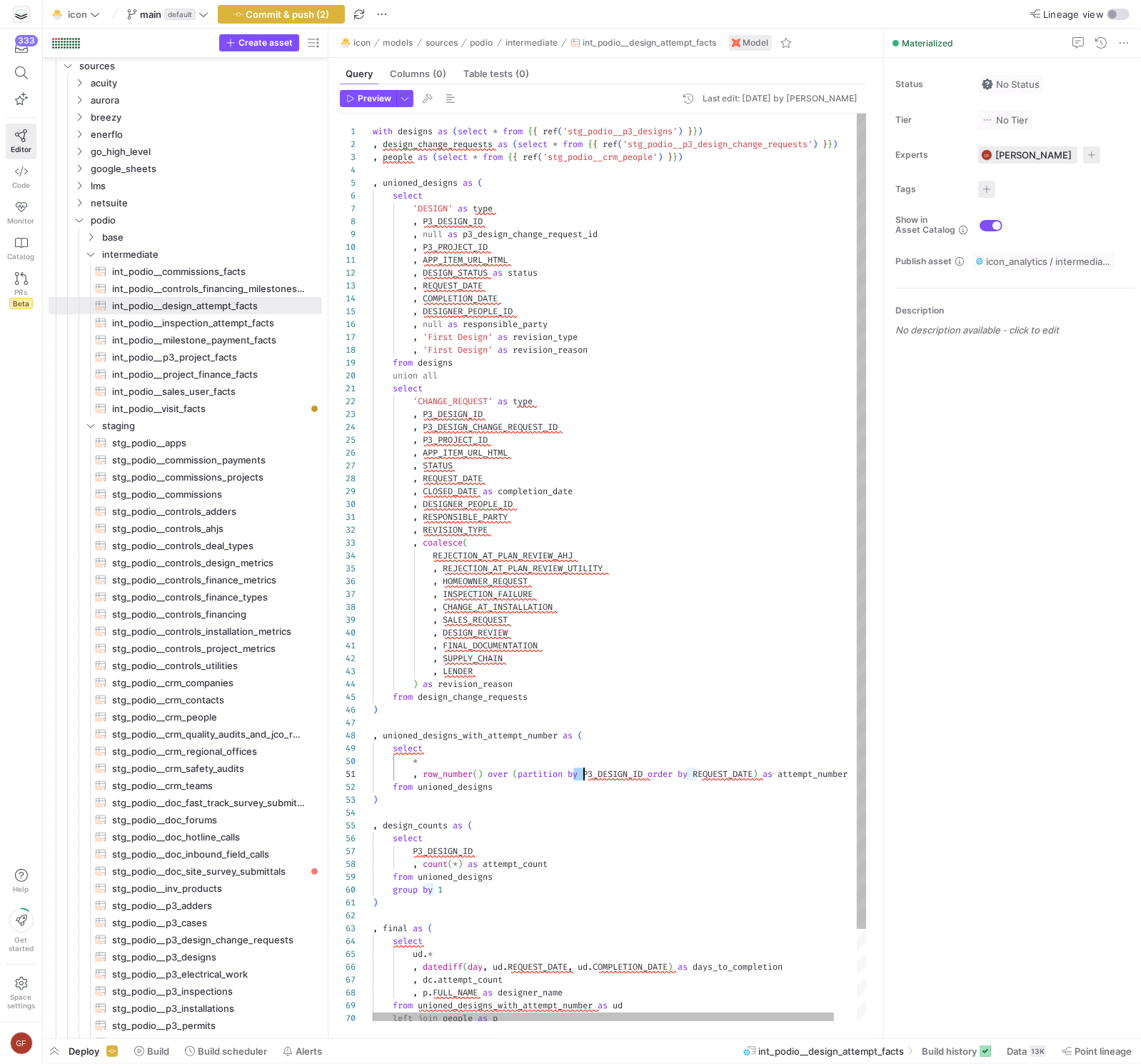
click at [572, 776] on div "with designs as ( select * from { { ref ( 'stg_podio__p3_designs' ) } } ) , des…" at bounding box center [632, 618] width 518 height 1009
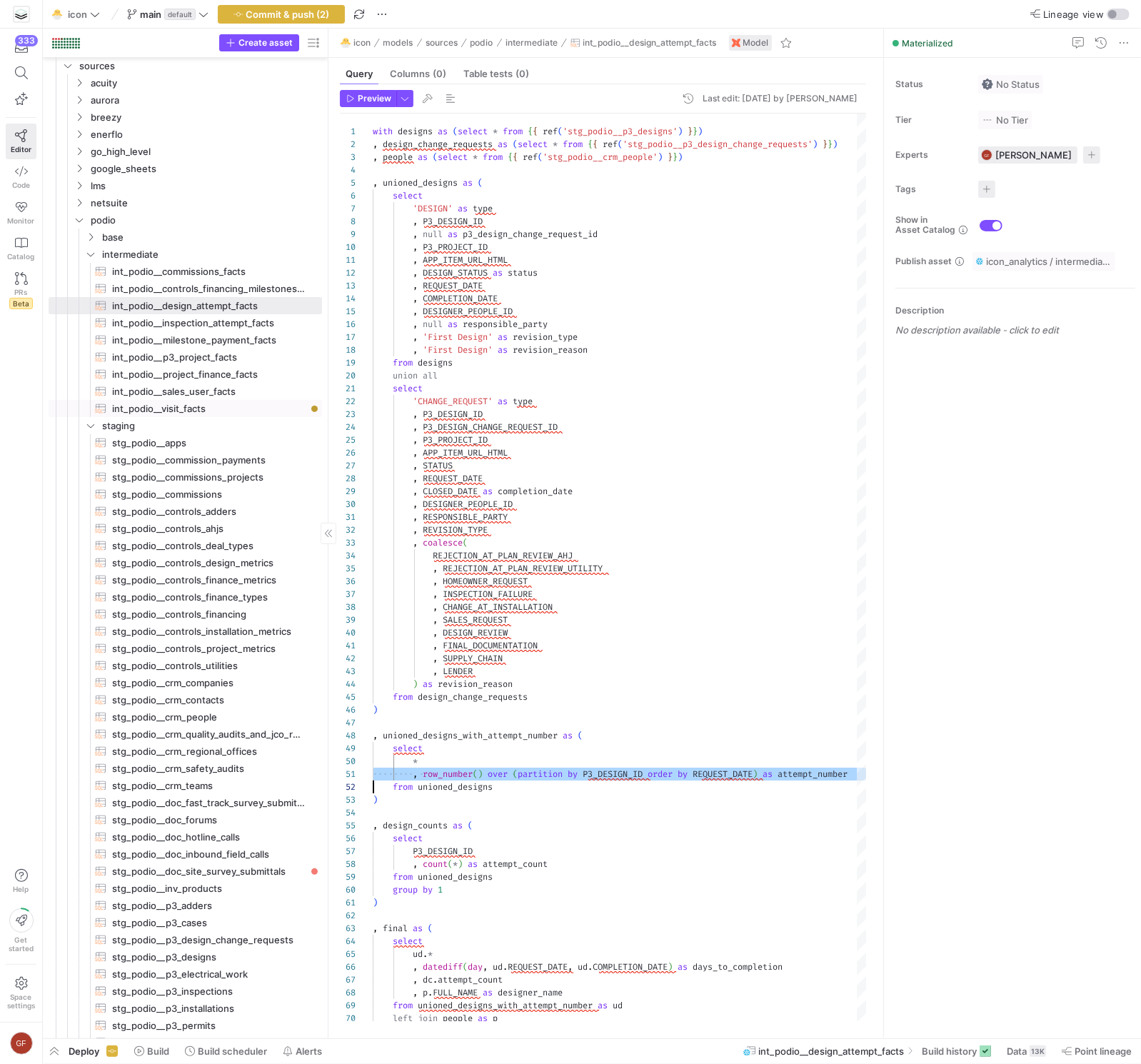
click at [212, 413] on span "int_podio__visit_facts​​​​​​​​​​" at bounding box center [209, 409] width 194 height 16
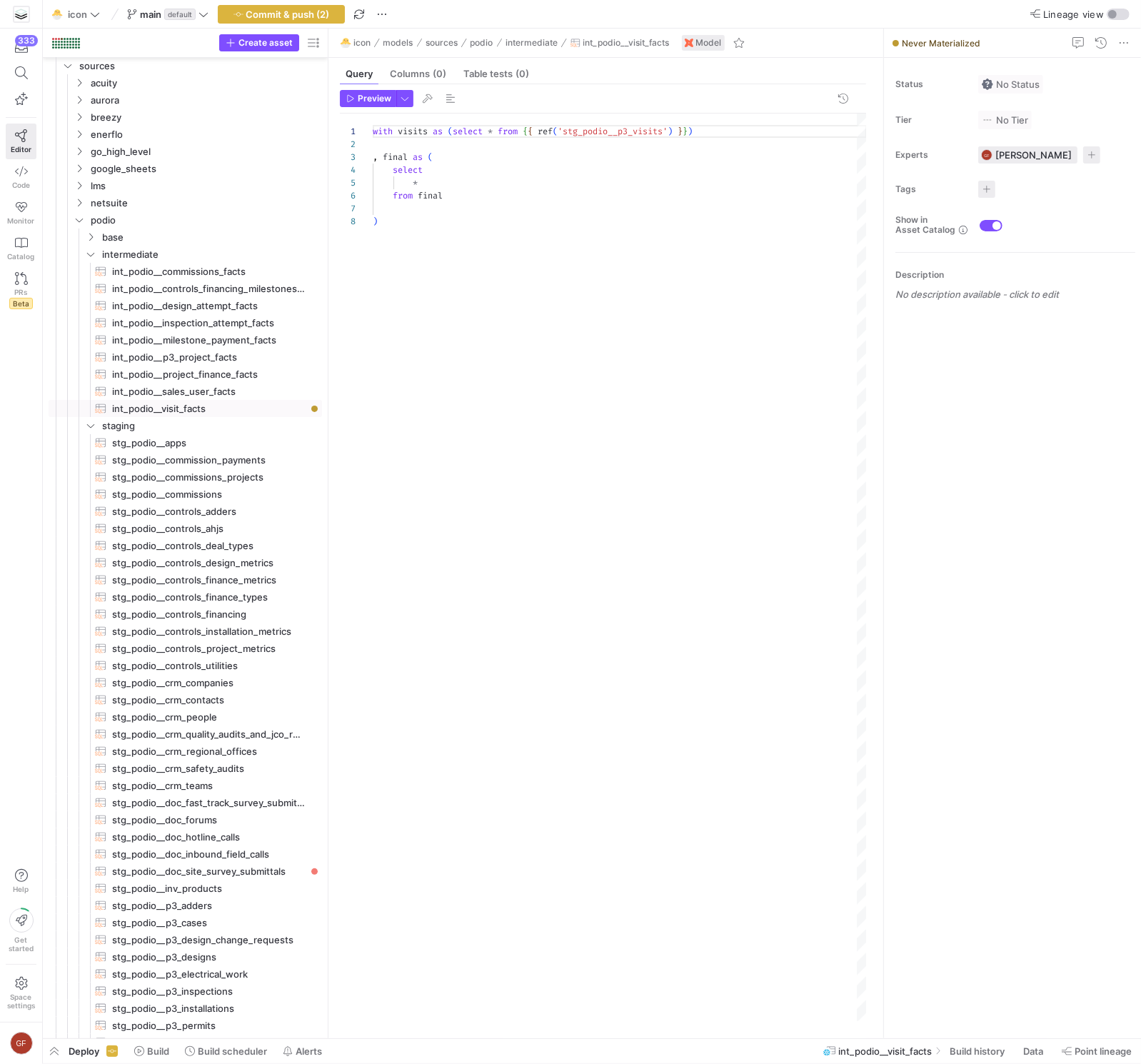
click at [486, 199] on div "with visits as ( select * from { { ref ( 'stg_podio__p3_visits' ) } } ) , final…" at bounding box center [620, 567] width 494 height 907
click at [455, 183] on div "with visits as ( select * from { { ref ( 'stg_podio__p3_visits' ) } } ) , final…" at bounding box center [620, 567] width 494 height 907
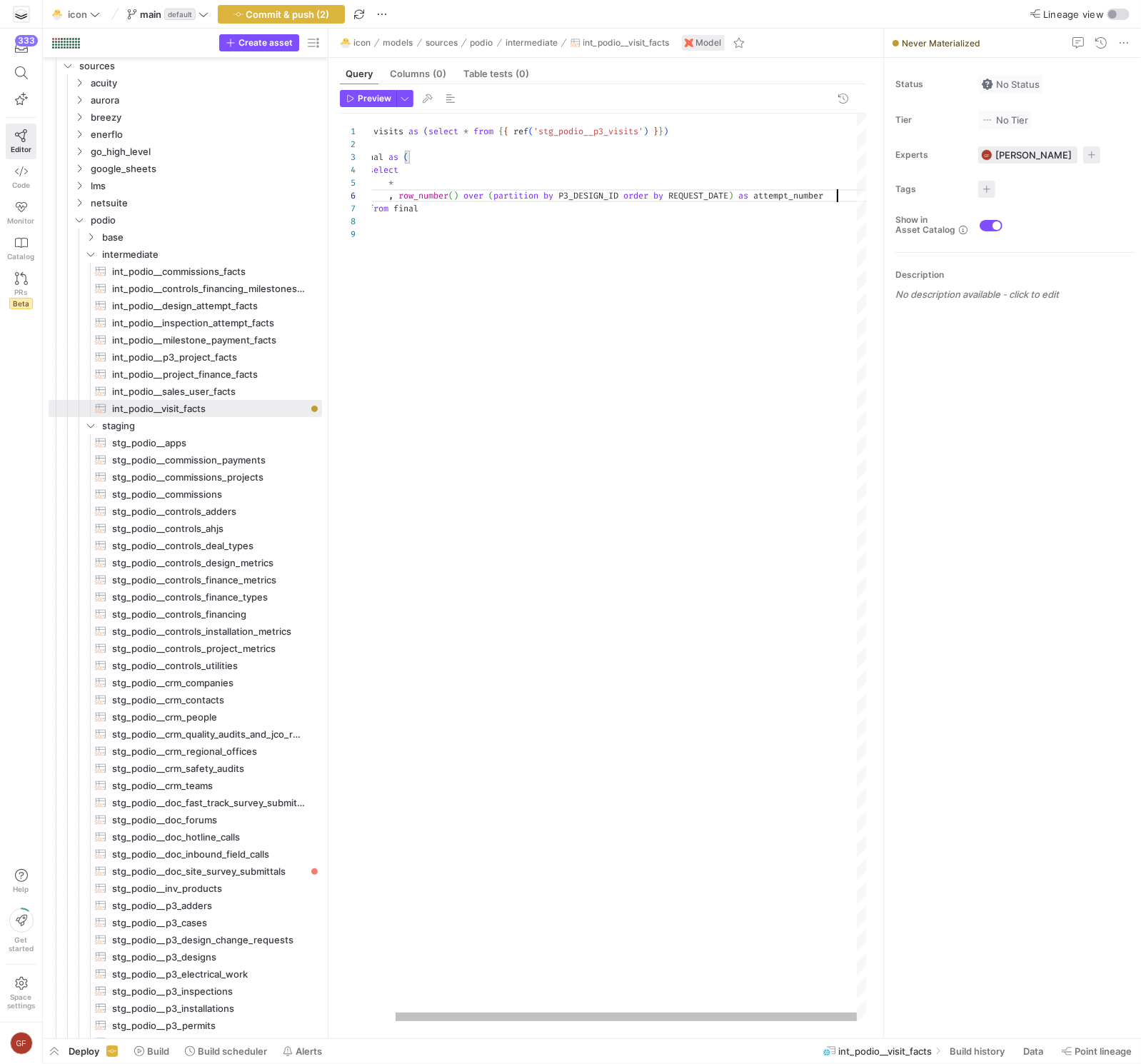
scroll to position [64, 488]
click at [581, 196] on div "with visits as ( select * from { { ref ( 'stg_podio__p3_visits' ) } } ) , final…" at bounding box center [608, 567] width 518 height 907
click at [673, 197] on div "with visits as ( select * from { { ref ( 'stg_podio__p3_visits' ) } } ) , final…" at bounding box center [620, 567] width 494 height 907
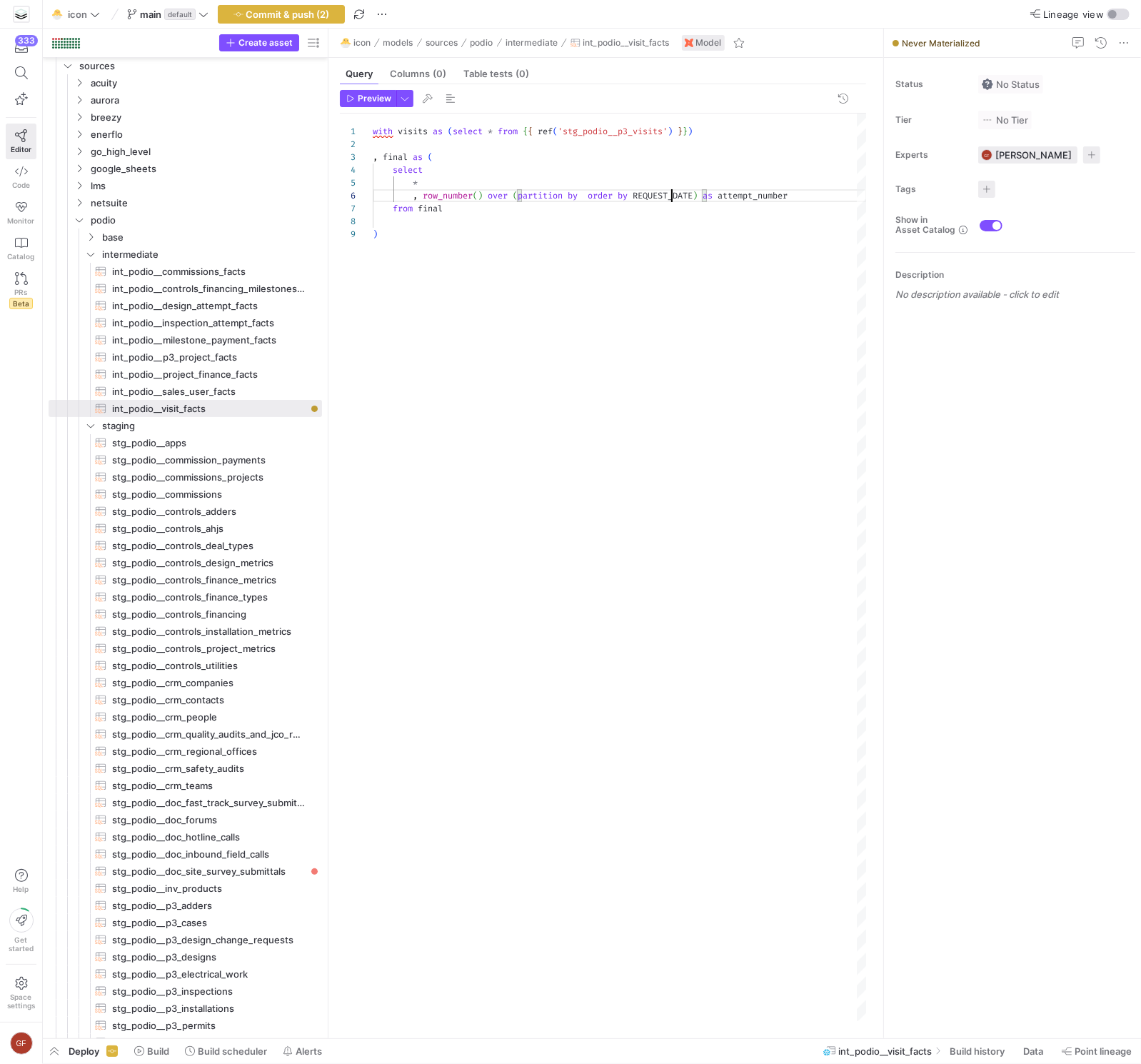
click at [673, 197] on span "REQUEST_DATE" at bounding box center [663, 195] width 60 height 11
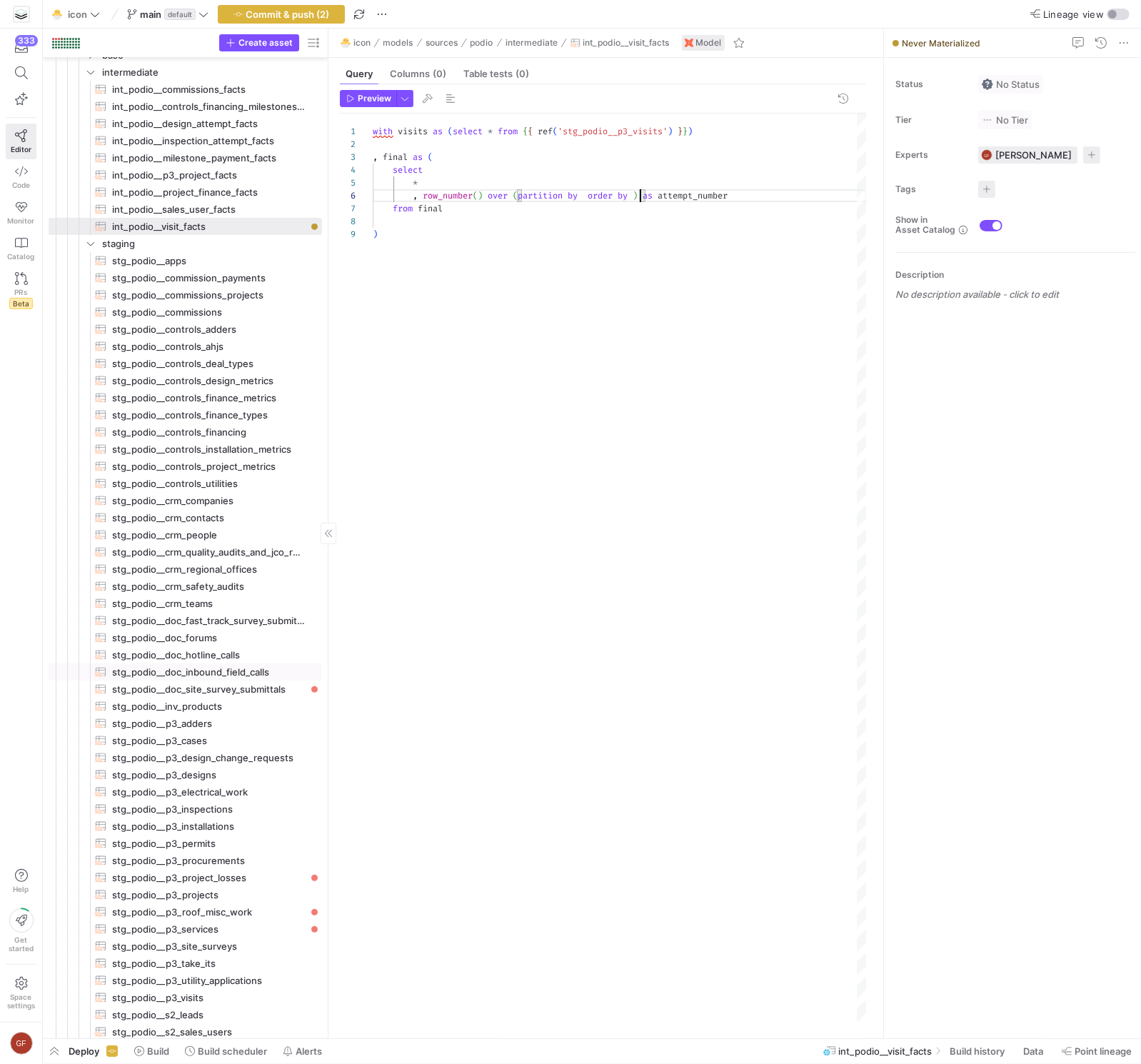
scroll to position [313, 0]
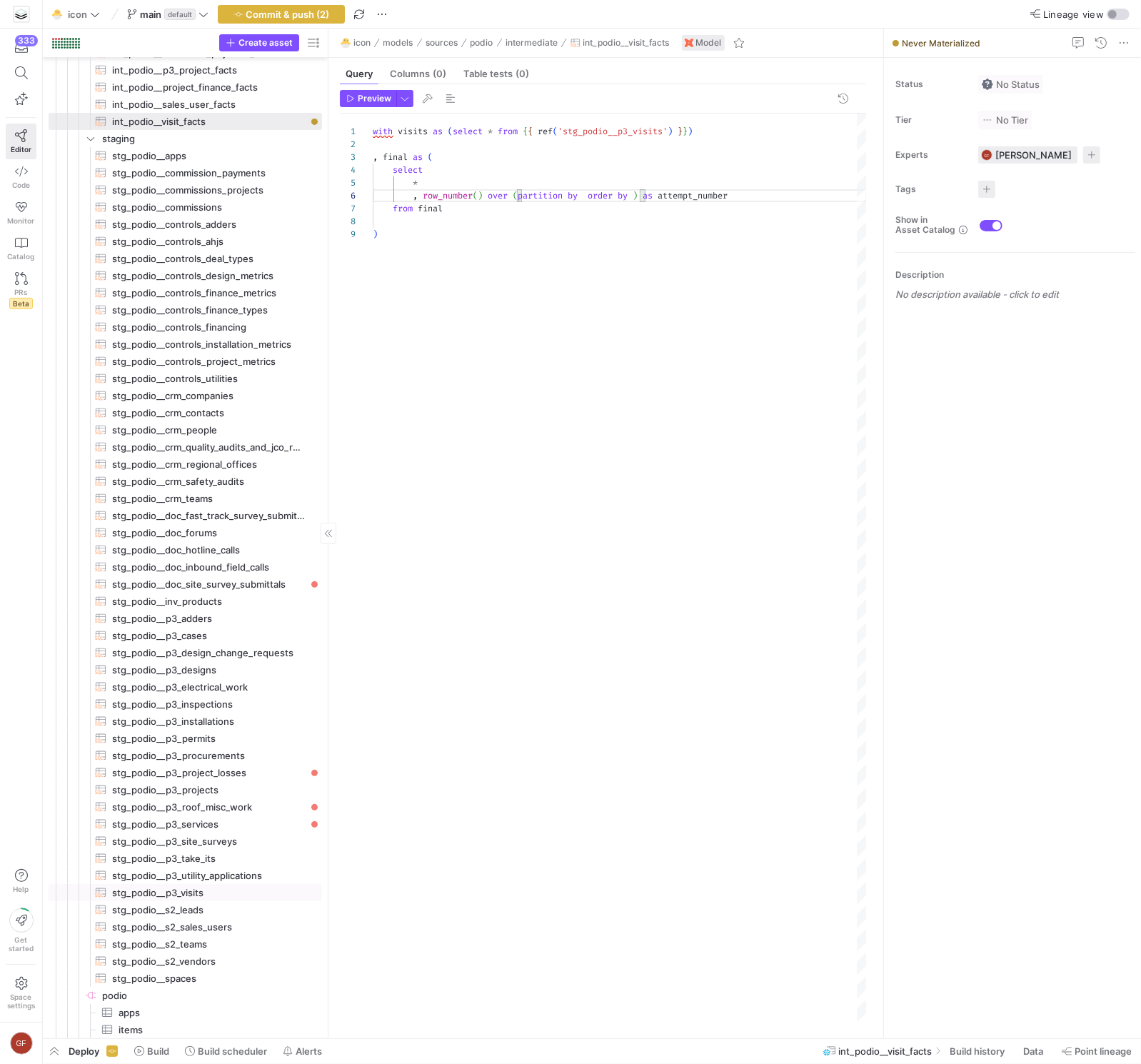
click at [238, 889] on span "stg_podio__p3_visits​​​​​​​​​​" at bounding box center [209, 893] width 194 height 16
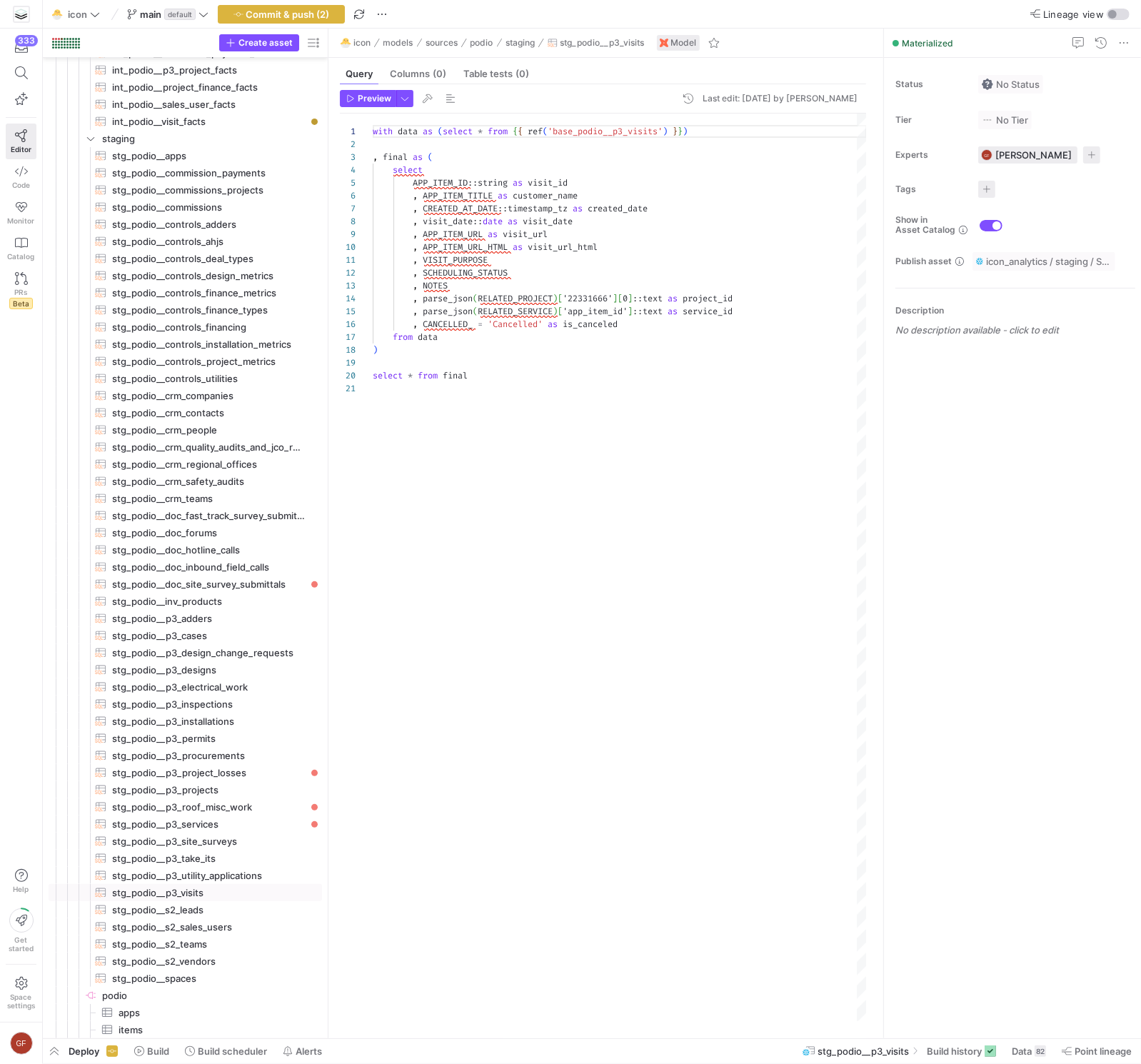
click at [677, 361] on div "with data as ( select * from { { ref ( 'base_podio__p3_visits' ) } } ) , final …" at bounding box center [620, 567] width 494 height 907
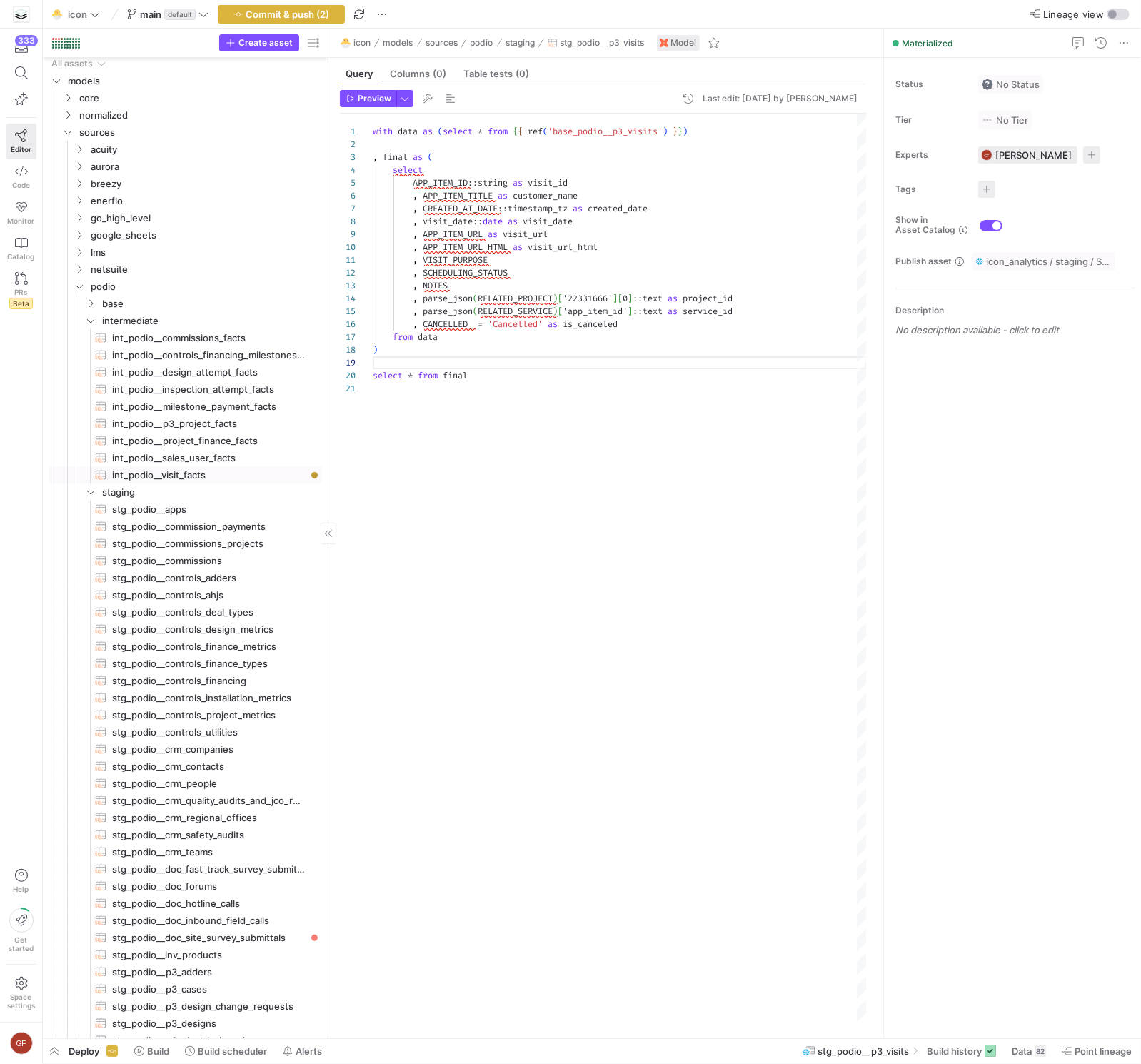
click at [212, 469] on span "int_podio__visit_facts​​​​​​​​​​" at bounding box center [209, 475] width 194 height 16
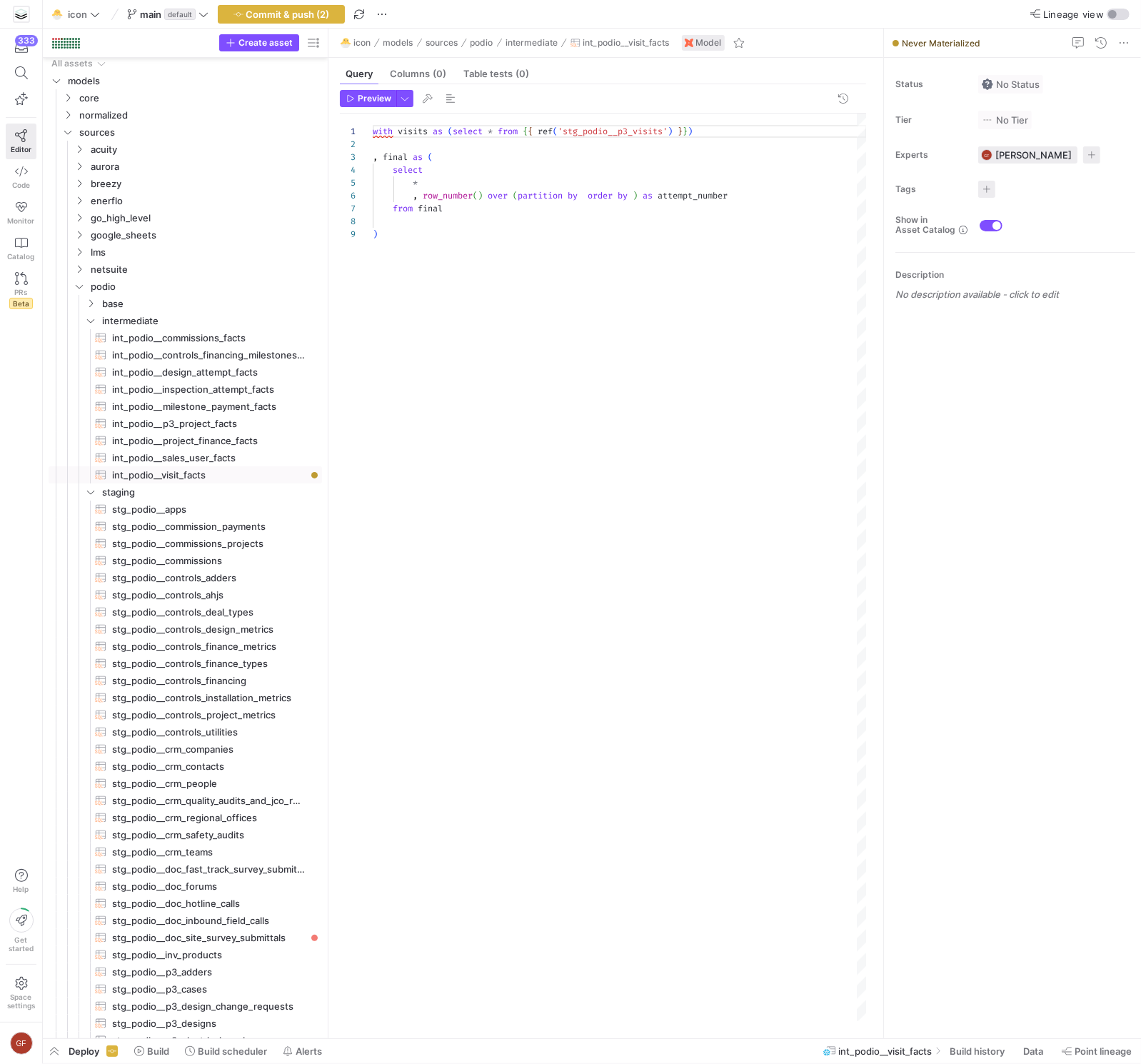
drag, startPoint x: 584, startPoint y: 190, endPoint x: 626, endPoint y: 193, distance: 42.1
click at [584, 190] on span at bounding box center [582, 195] width 10 height 11
click at [449, 208] on div "with visits as ( select * from { { ref ( 'stg_podio__p3_visits' ) } } ) , final…" at bounding box center [620, 567] width 494 height 907
click at [619, 191] on div "with visits as ( select * from { { ref ( 'stg_podio__p3_visits' ) } } ) , final…" at bounding box center [620, 567] width 494 height 907
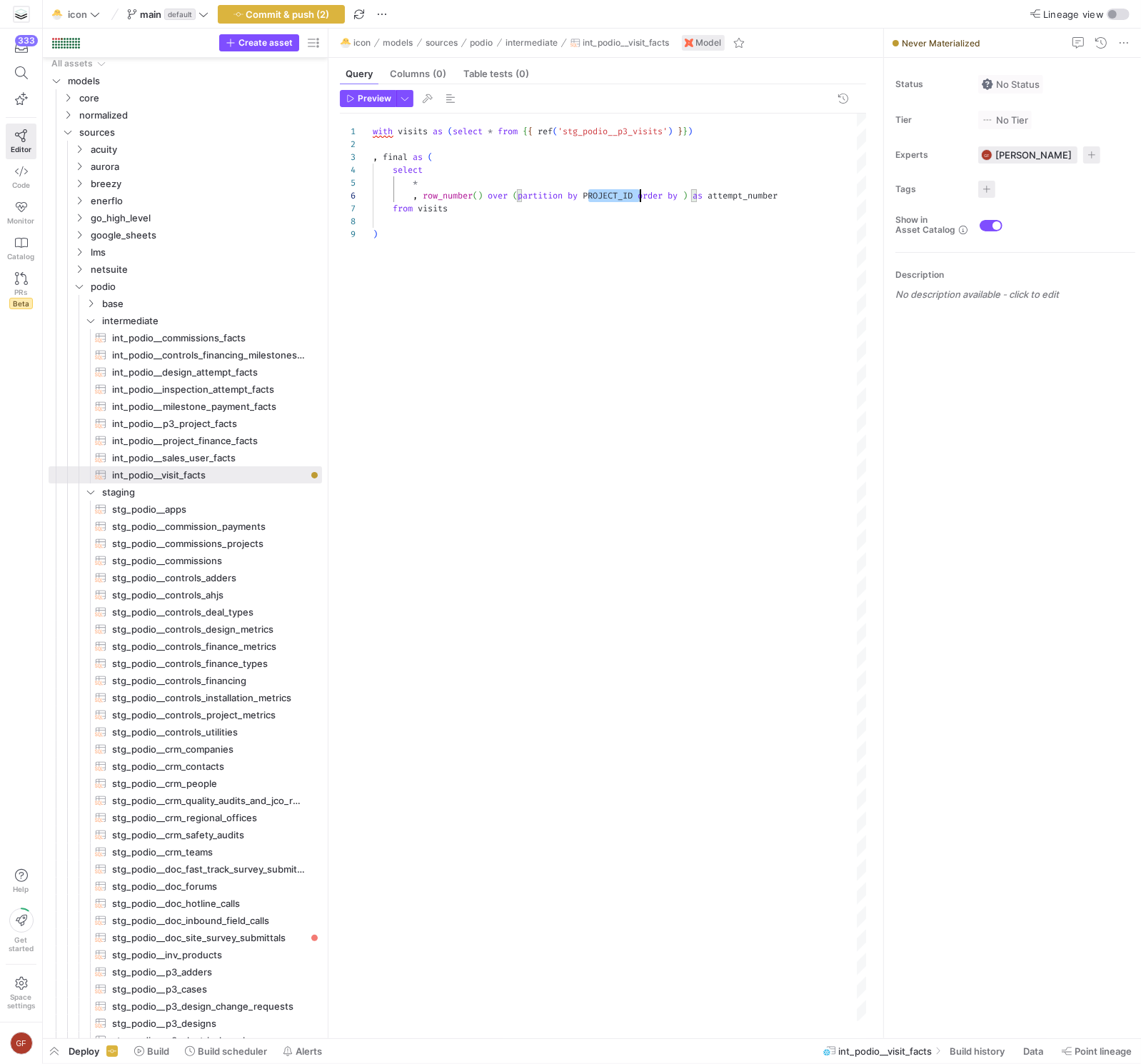
click at [619, 191] on div "with visits as ( select * from { { ref ( 'stg_podio__p3_visits' ) } } ) , final…" at bounding box center [620, 567] width 494 height 907
click at [692, 199] on div "with visits as ( select * from { { ref ( 'stg_podio__p3_visits' ) } } ) , final…" at bounding box center [620, 567] width 494 height 907
click at [583, 225] on div "with visits as ( select * from { { ref ( 'stg_podio__p3_visits' ) } } ) , final…" at bounding box center [622, 567] width 498 height 907
drag, startPoint x: 804, startPoint y: 190, endPoint x: 768, endPoint y: 192, distance: 36.1
click at [768, 192] on div "with visits as ( select * from { { ref ( 'stg_podio__p3_visits' ) } } ) , final…" at bounding box center [622, 567] width 498 height 907
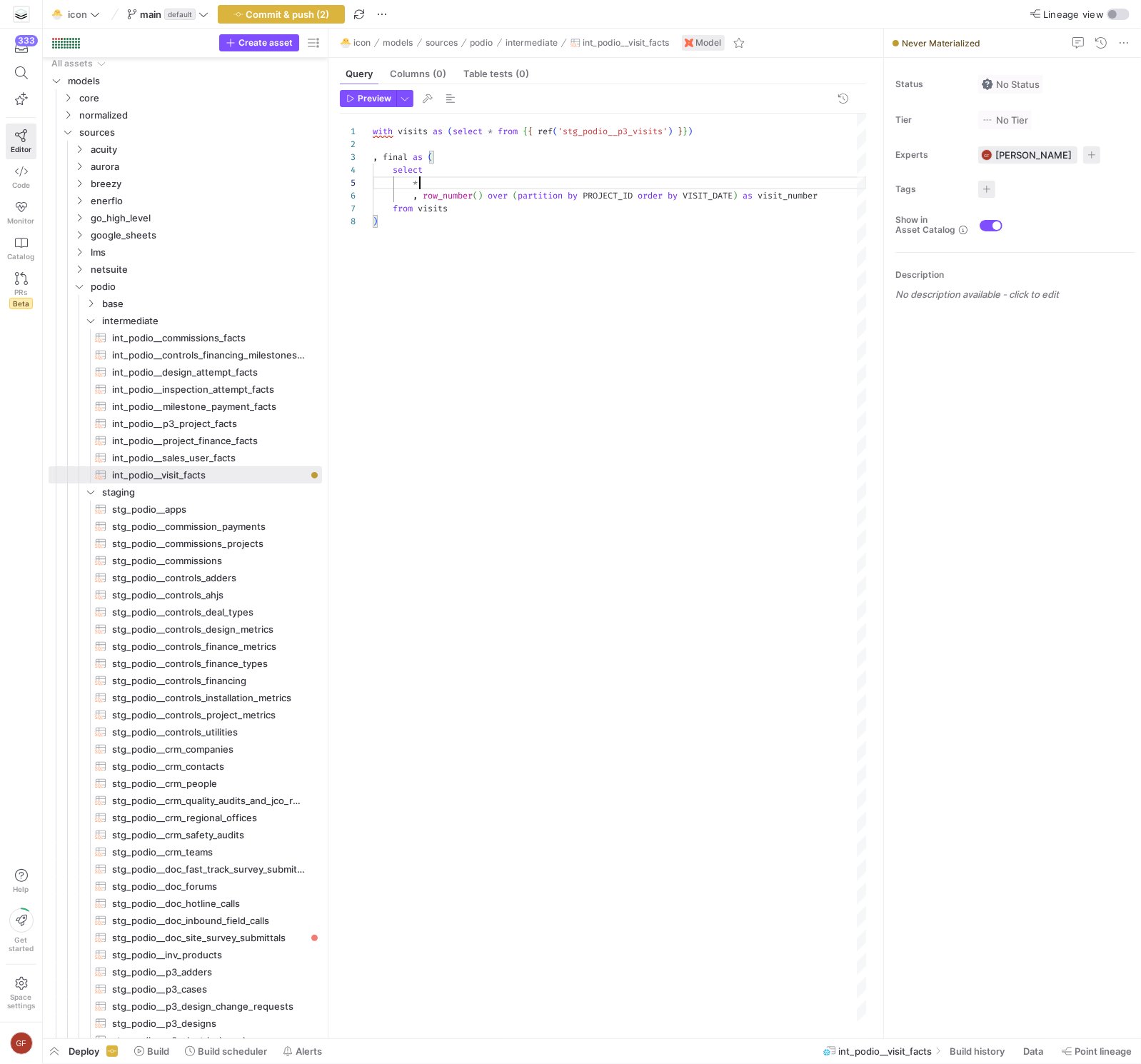
click at [708, 187] on div "with visits as ( select * from { { ref ( 'stg_podio__p3_visits' ) } } ) , final…" at bounding box center [620, 567] width 494 height 907
drag, startPoint x: 426, startPoint y: 191, endPoint x: 833, endPoint y: 191, distance: 407.0
click at [833, 191] on div "with visits as ( select * from { { ref ( 'stg_podio__p3_visits' ) } } ) , final…" at bounding box center [620, 567] width 494 height 907
click at [838, 193] on div "with visits as ( select * from { { ref ( 'stg_podio__p3_visits' ) } } ) , final…" at bounding box center [620, 567] width 494 height 907
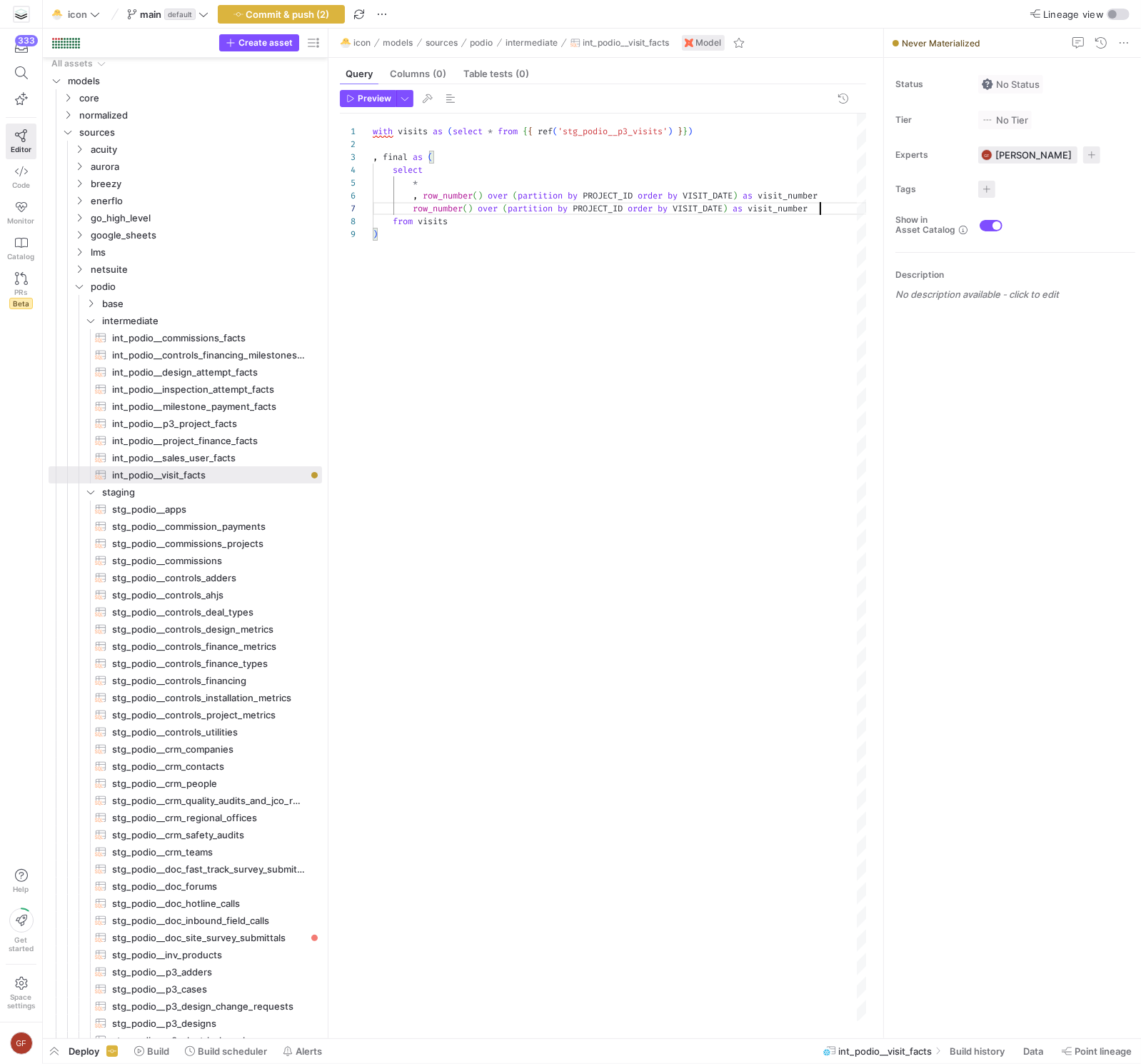
click at [416, 206] on div "with visits as ( select * from { { ref ( 'stg_podio__p3_visits' ) } } ) , final…" at bounding box center [620, 567] width 494 height 907
click at [571, 184] on div "with visits as ( select * from { { ref ( 'stg_podio__p3_visits' ) } } ) , final…" at bounding box center [620, 567] width 494 height 907
click at [611, 207] on div "with visits as ( select * from { { ref ( 'stg_podio__p3_visits' ) } } ) , final…" at bounding box center [620, 567] width 494 height 907
click at [611, 206] on div "with visits as ( select * from { { ref ( 'stg_podio__p3_visits' ) } } ) , final…" at bounding box center [620, 567] width 494 height 907
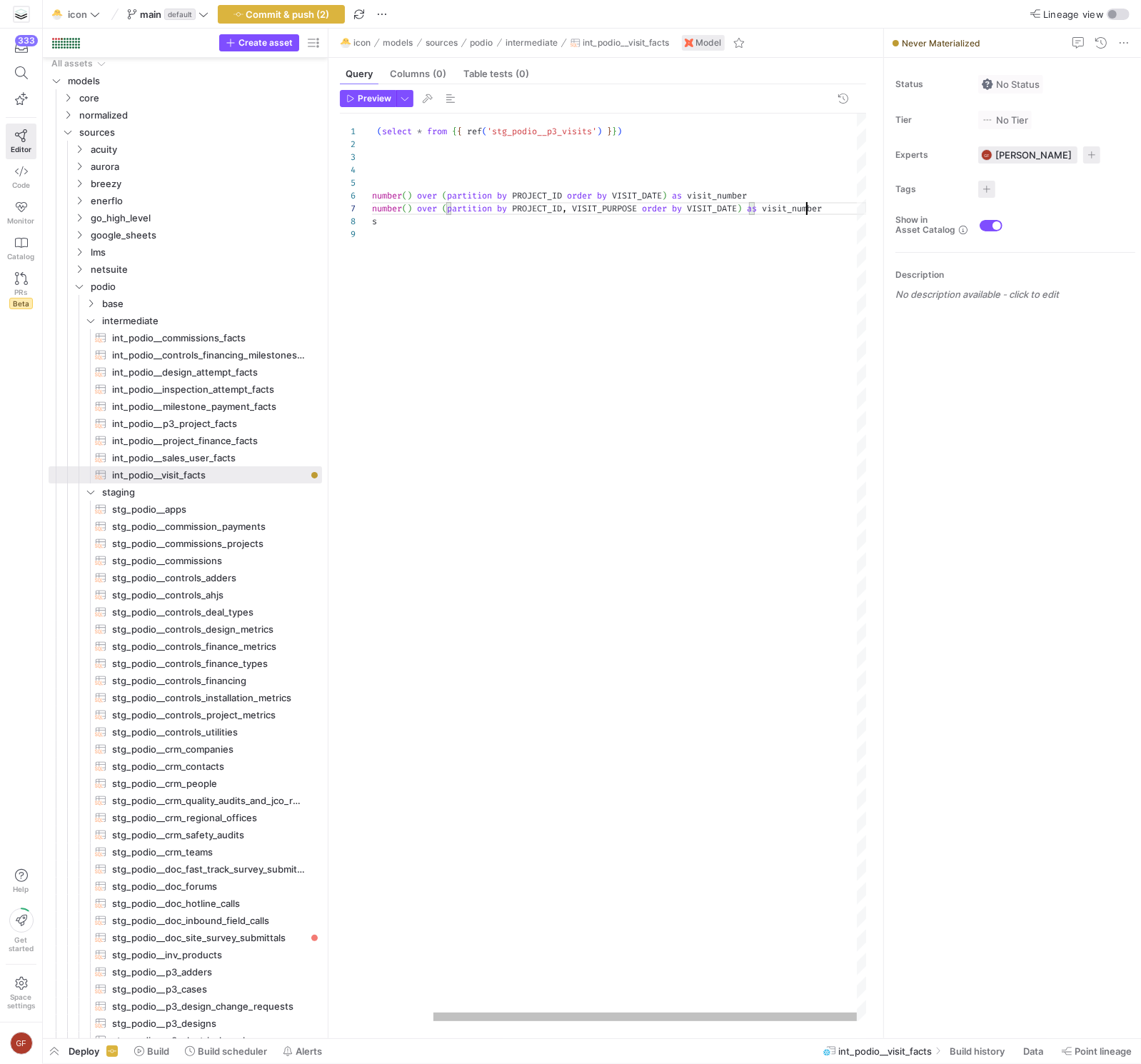
click at [805, 209] on div "with visits as ( select * from { { ref ( 'stg_podio__p3_visits' ) } } ) , final…" at bounding box center [584, 567] width 565 height 907
click at [496, 201] on div "with visits as ( select * from { { ref ( 'stg_podio__p3_visits' ) } } ) , final…" at bounding box center [675, 567] width 605 height 907
click at [511, 223] on div "with visits as ( select * from { { ref ( 'stg_podio__p3_visits' ) } } ) , final…" at bounding box center [675, 567] width 605 height 907
click at [513, 243] on div "with visits as ( select * from { { ref ( 'stg_podio__p3_visits' ) } } ) , final…" at bounding box center [675, 567] width 605 height 907
type textarea "with visits as (select * from {{ ref('stg_podio__p3_visits') }}) , final as ( s…"
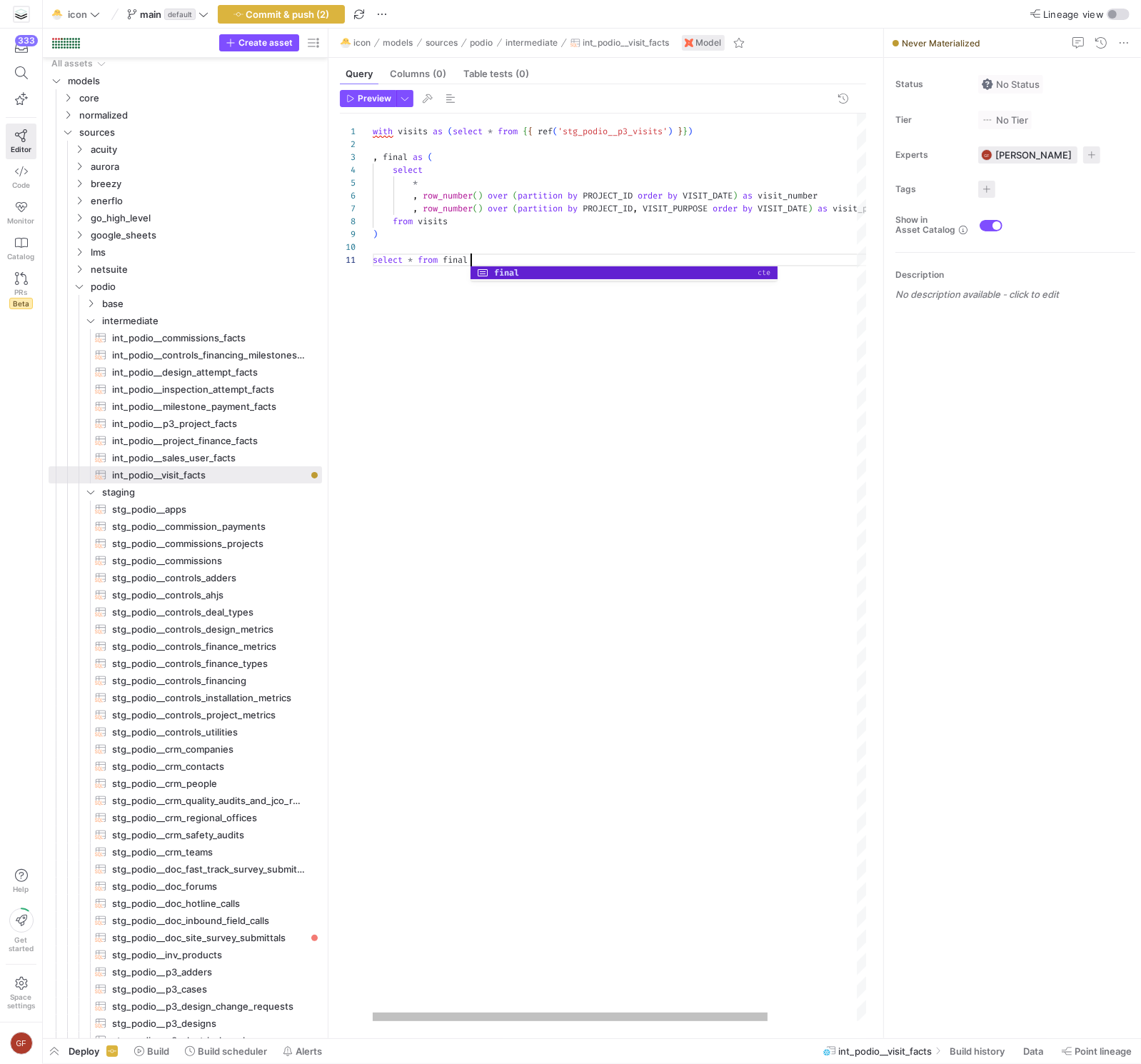
scroll to position [0, 97]
click at [533, 172] on div "select" at bounding box center [675, 169] width 605 height 13
click at [518, 242] on div "with visits as ( select * from { { ref ( 'stg_podio__p3_visits' ) } } ) , final…" at bounding box center [675, 567] width 605 height 907
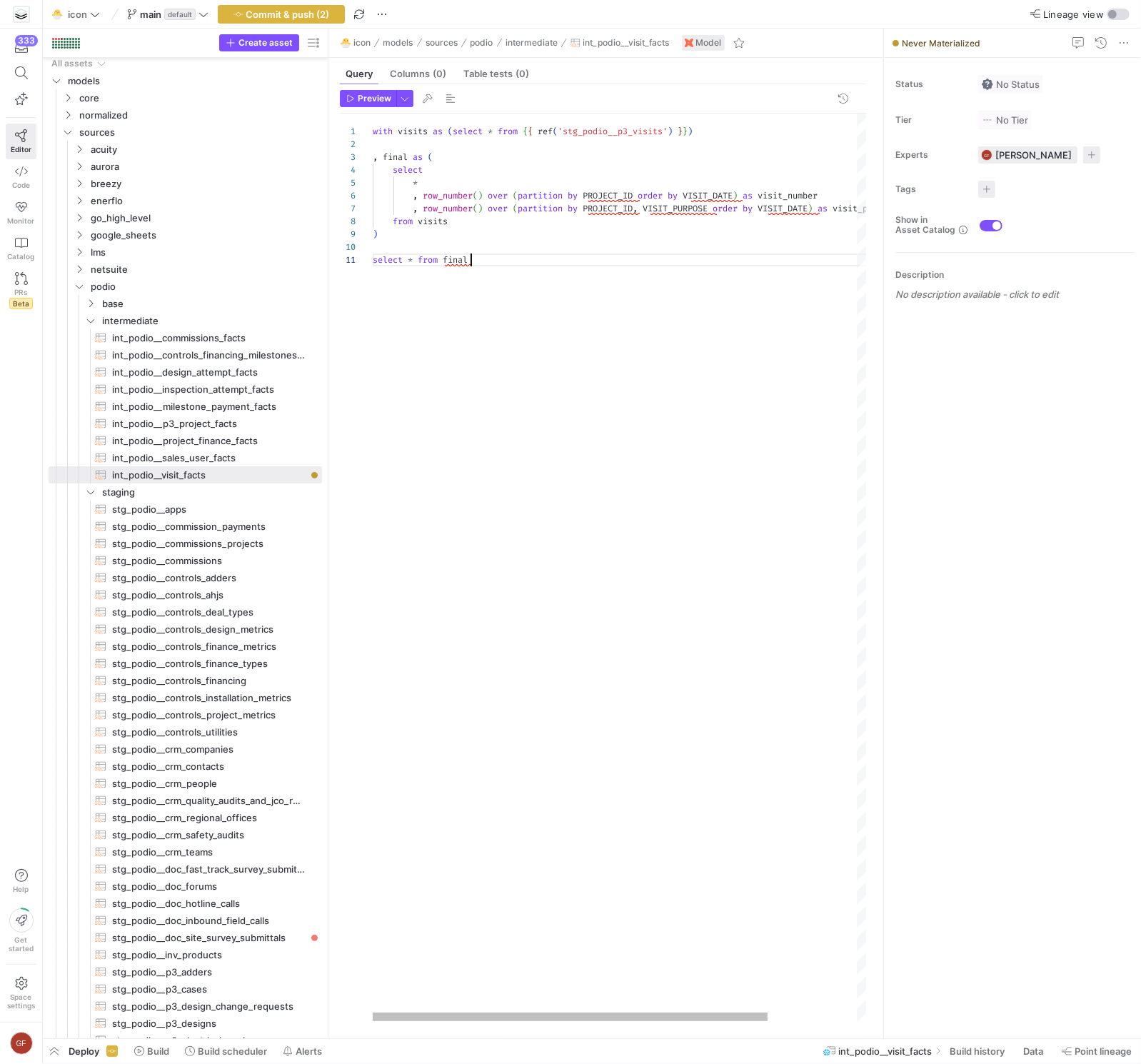
click at [521, 255] on div "with visits as ( select * from { { ref ( 'stg_podio__p3_visits' ) } } ) , final…" at bounding box center [675, 567] width 605 height 907
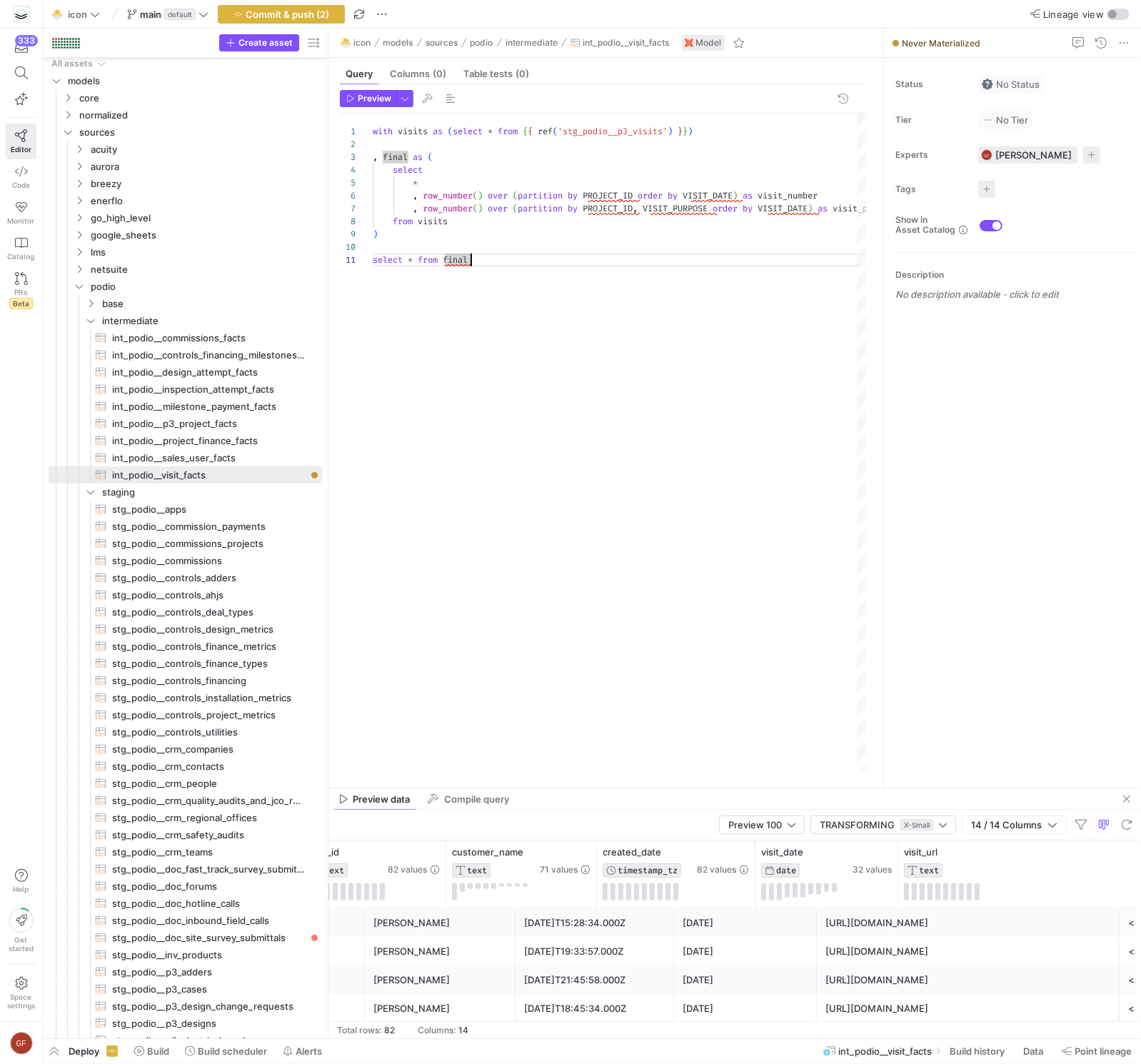
scroll to position [0, 107]
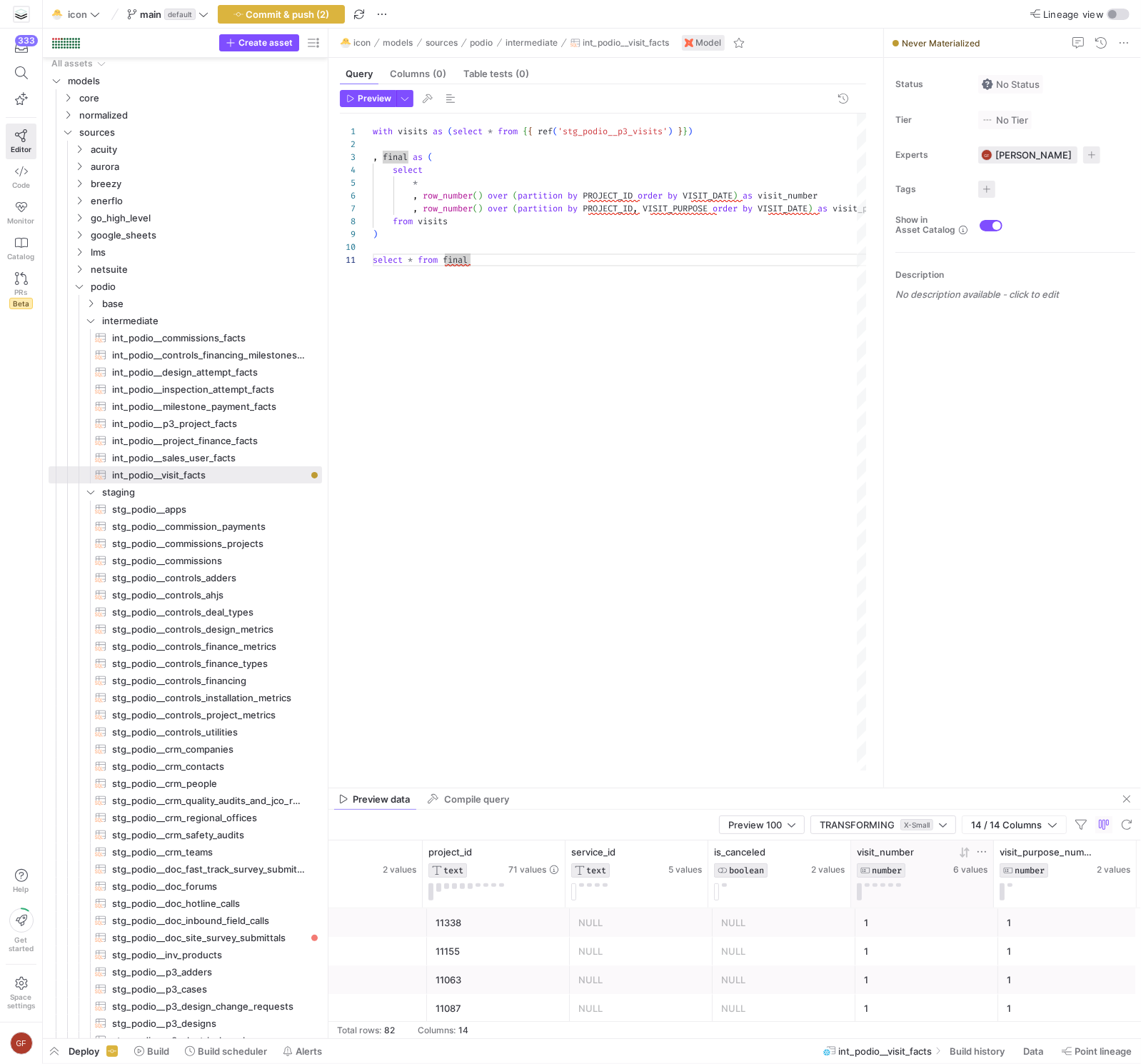
click at [961, 849] on icon at bounding box center [965, 852] width 11 height 11
click at [962, 853] on icon at bounding box center [962, 852] width 5 height 10
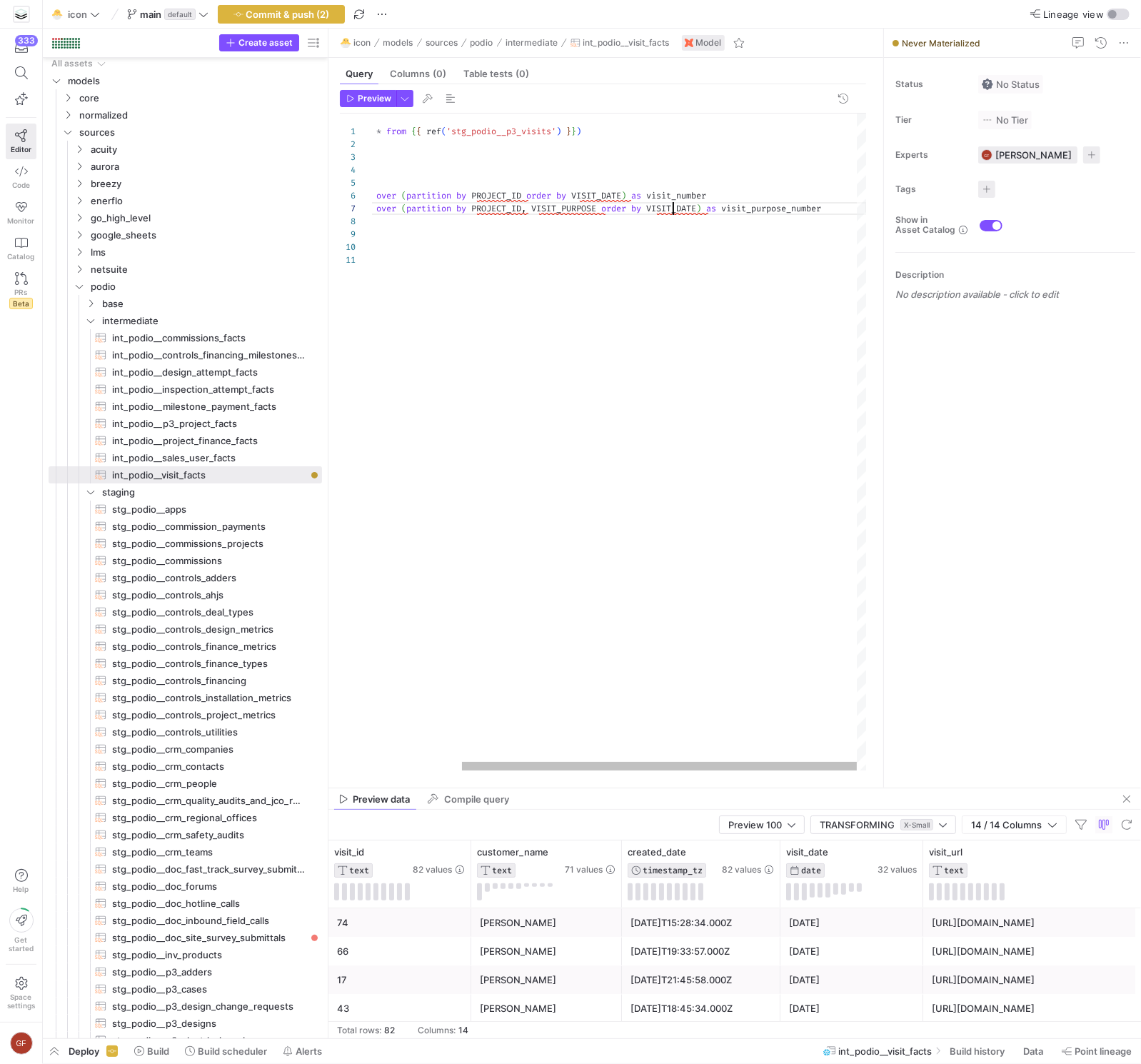
click at [672, 208] on div "with visits as ( select * from { { ref ( 'stg_podio__p3_visits' ) } } ) , final…" at bounding box center [563, 442] width 605 height 657
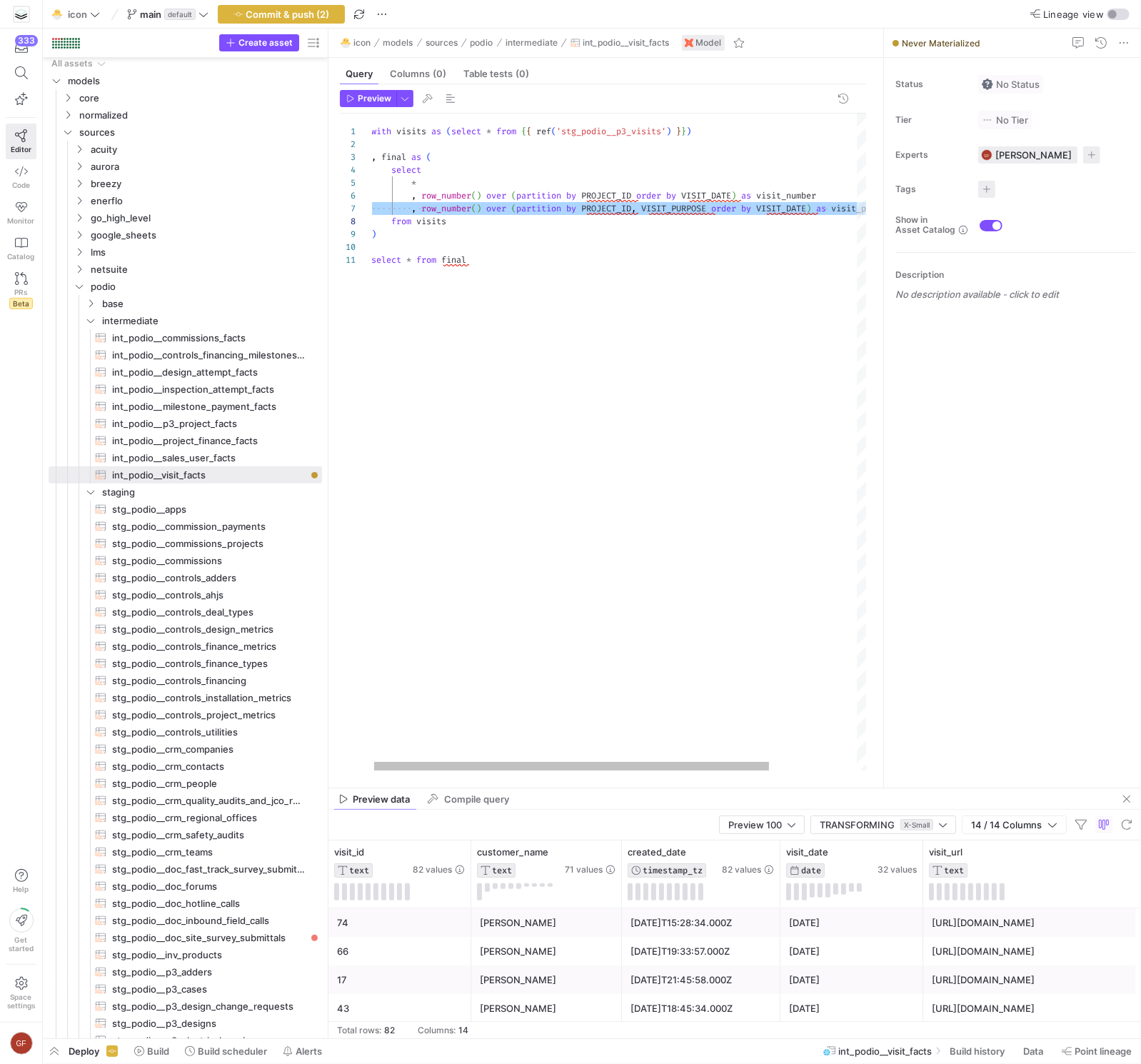
scroll to position [77, 0]
click at [555, 235] on div "with visits as ( select * from { { ref ( 'stg_podio__p3_visits' ) } } ) , final…" at bounding box center [670, 442] width 605 height 657
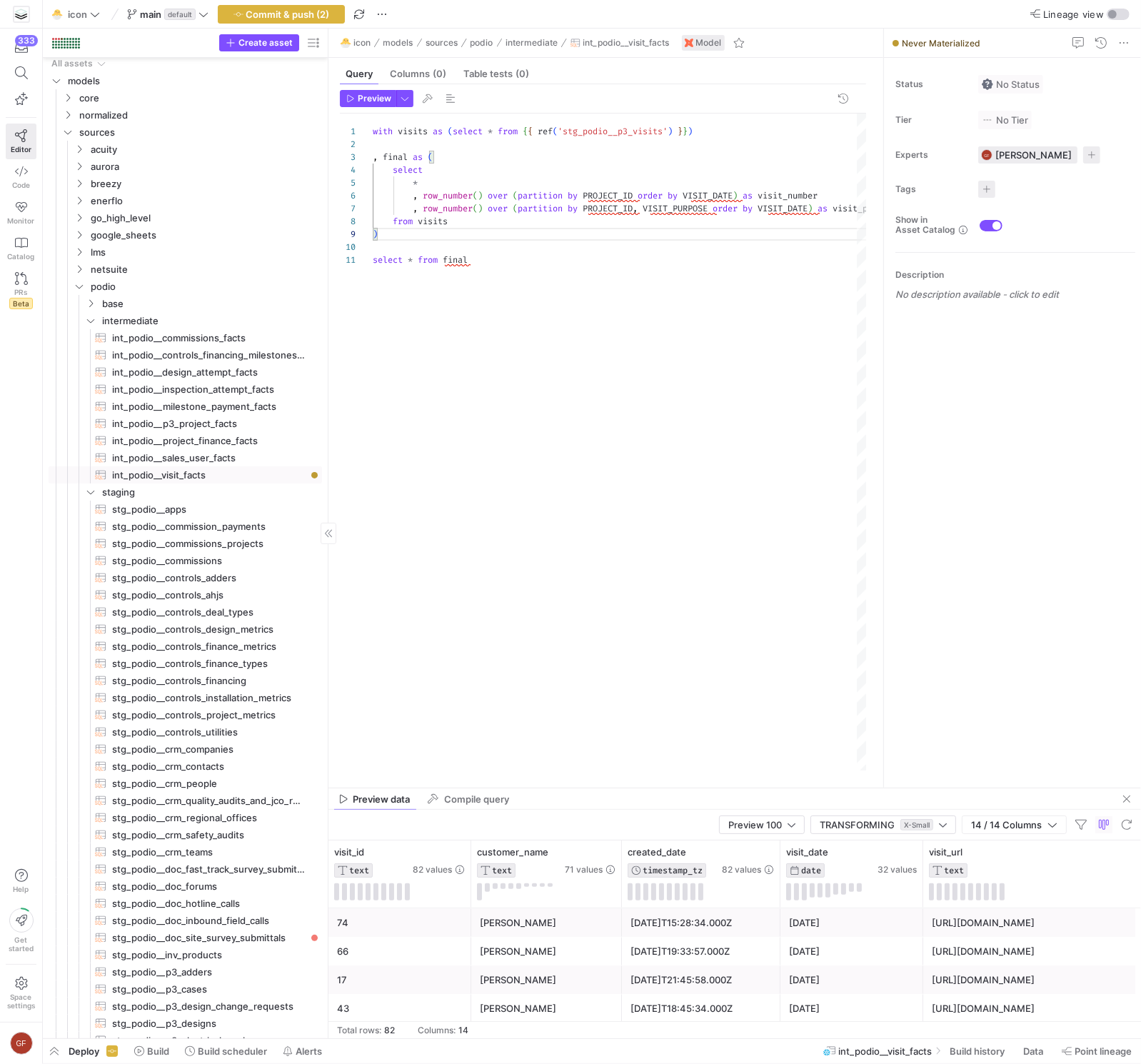
scroll to position [441, 0]
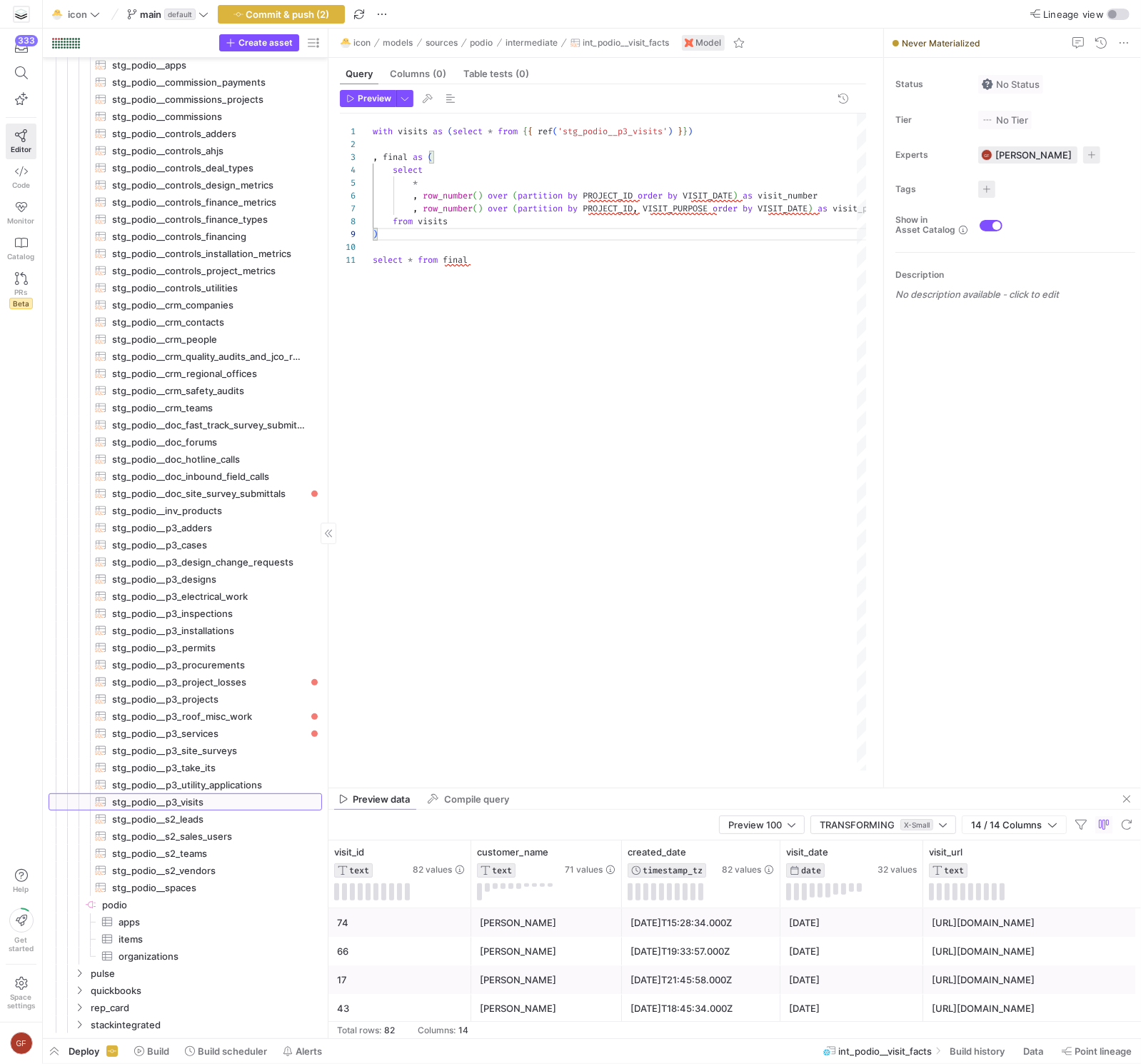
click at [191, 805] on span "stg_podio__p3_visits​​​​​​​​​​" at bounding box center [209, 802] width 194 height 16
type textarea "with data as (select * from {{ ref('base_podio__p3_visits') }}) , final as ( se…"
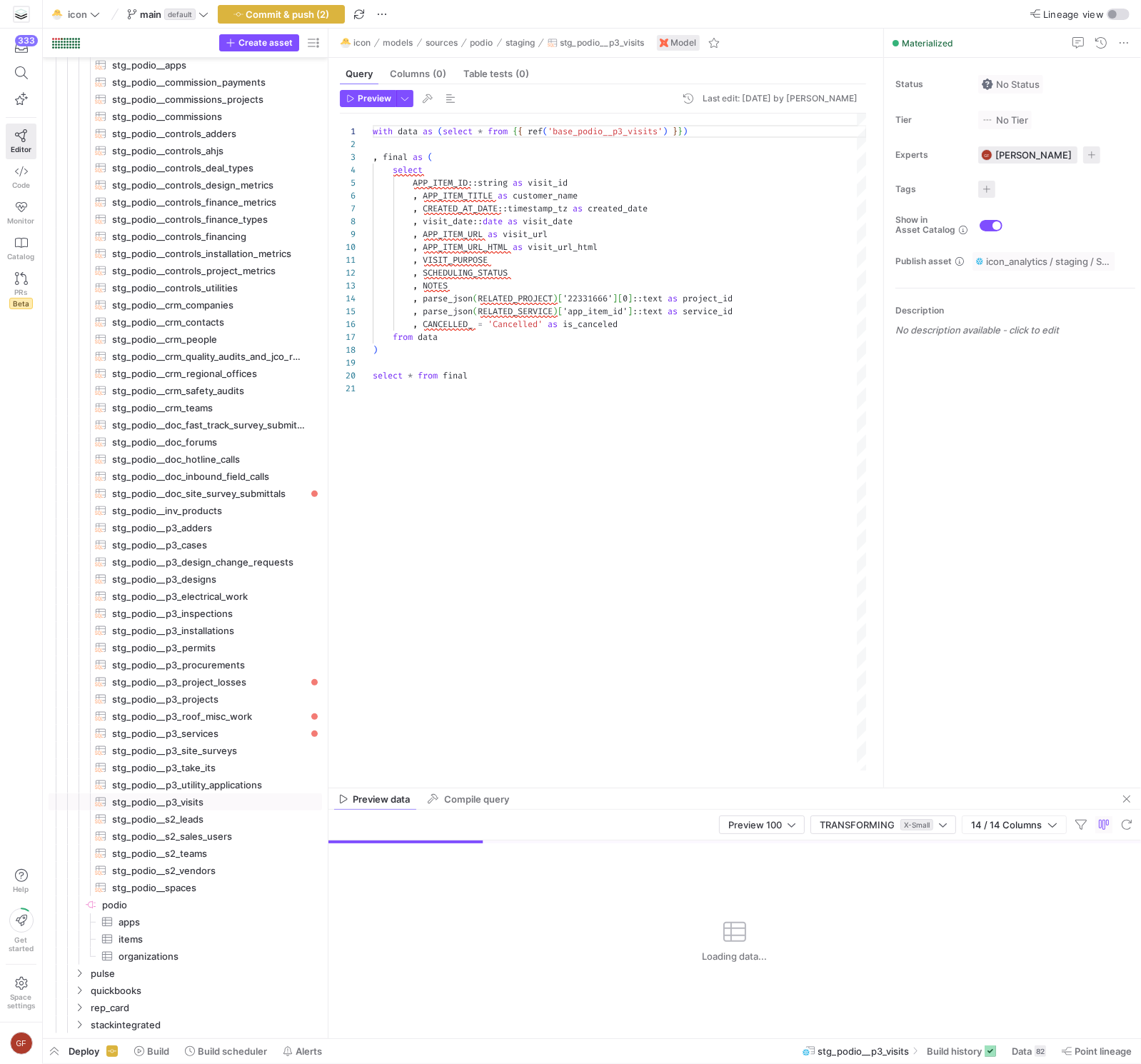
click at [539, 382] on div "with data as ( select * from { { ref ( 'base_podio__p3_visits' ) } } ) , final …" at bounding box center [620, 442] width 494 height 657
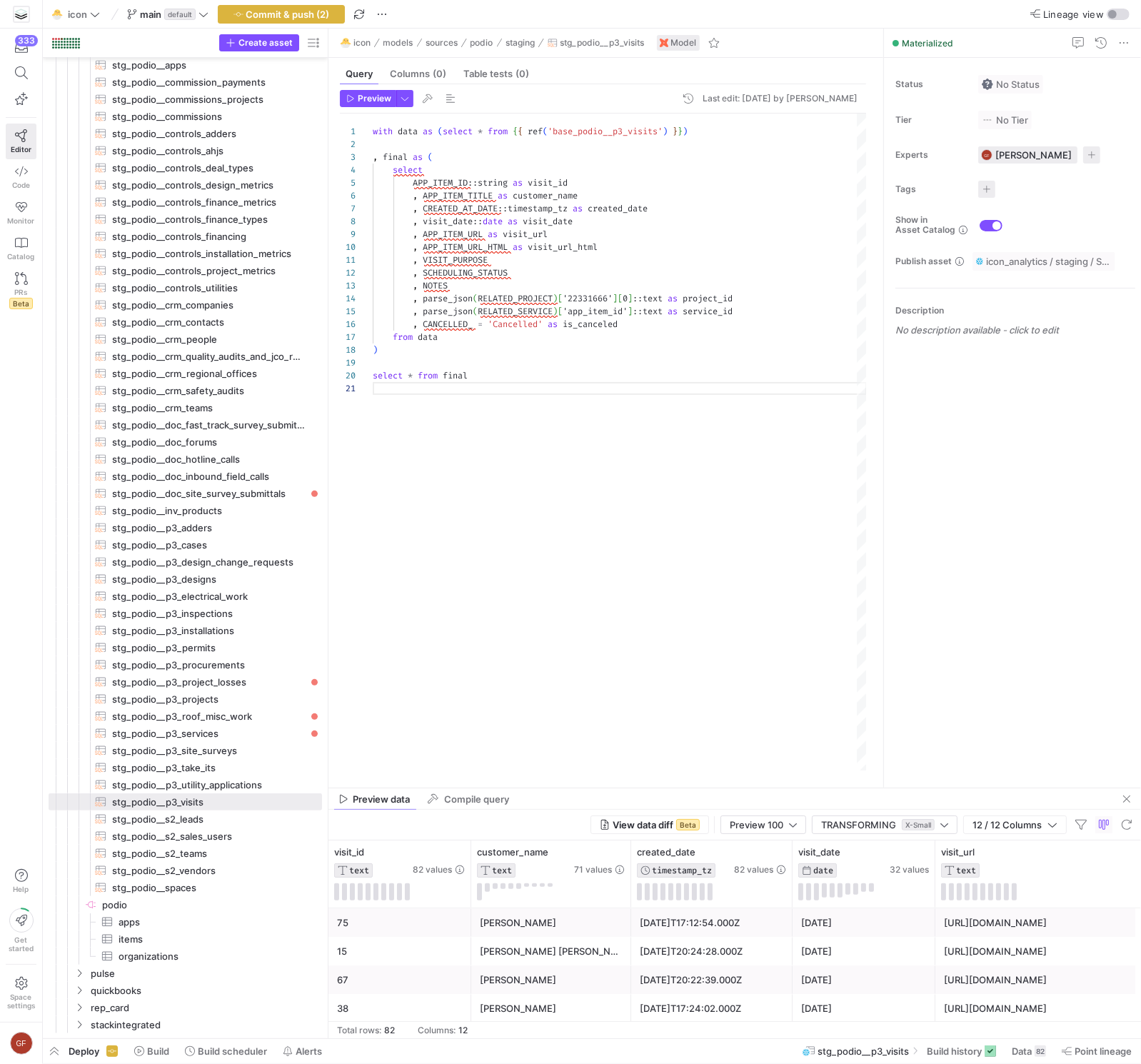
click at [474, 377] on div "with data as ( select * from { { ref ( 'base_podio__p3_visits' ) } } ) , final …" at bounding box center [620, 442] width 494 height 657
click at [474, 377] on div "select * from final" at bounding box center [620, 375] width 494 height 13
type textarea ", VISIT_PURPOSE , SCHEDULING_STATUS , NOTES , parse_json(RELATED_PROJECT)['2233…"
click at [378, 97] on span "Preview" at bounding box center [374, 98] width 34 height 10
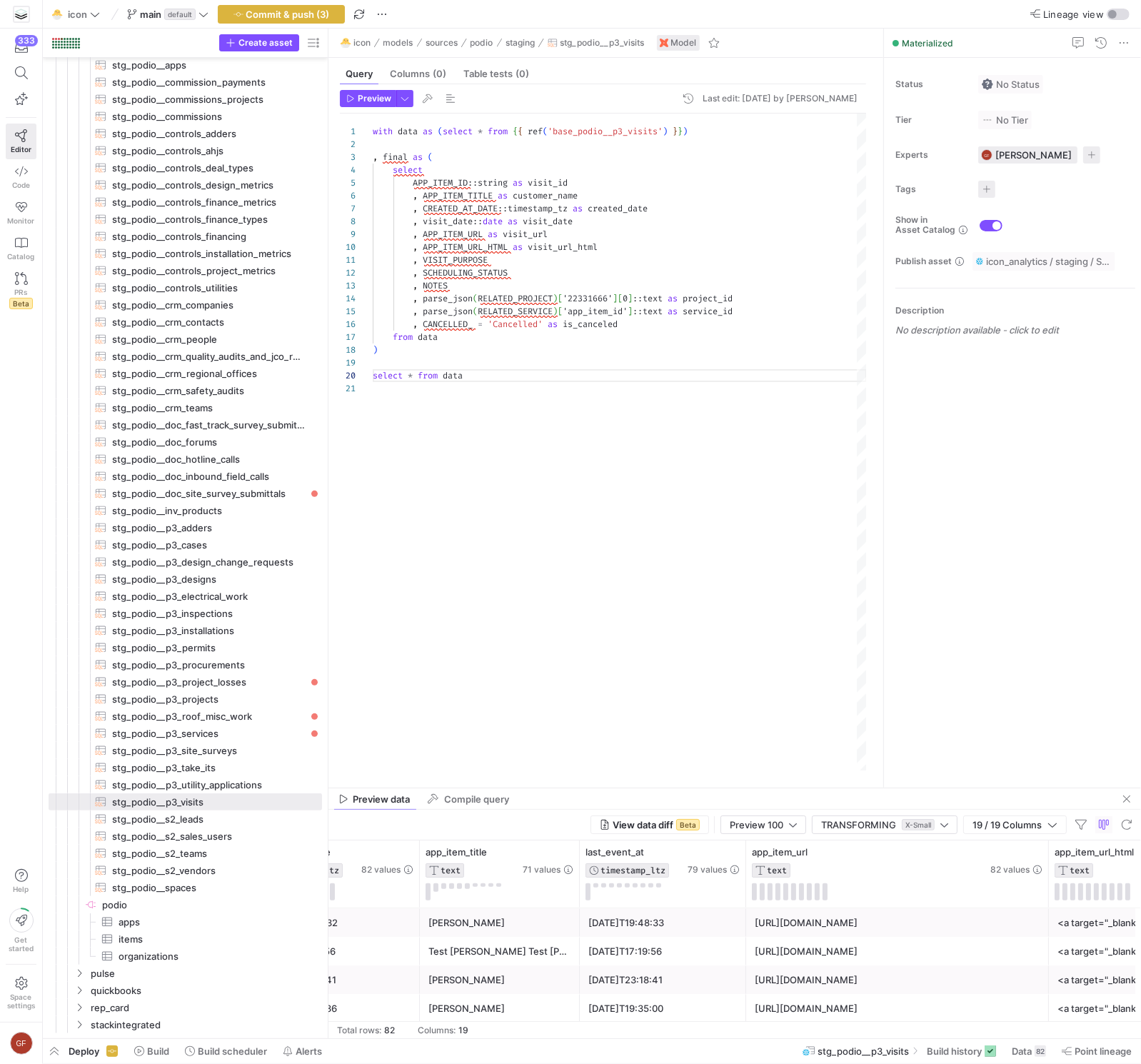
scroll to position [0, 374]
